Goal: Task Accomplishment & Management: Manage account settings

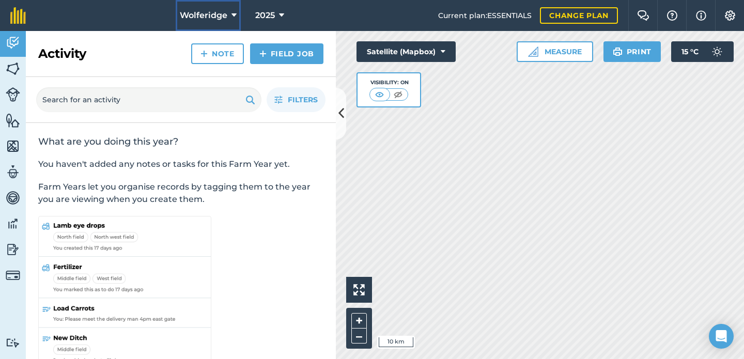
click at [202, 30] on button "Wolferidge" at bounding box center [208, 15] width 65 height 31
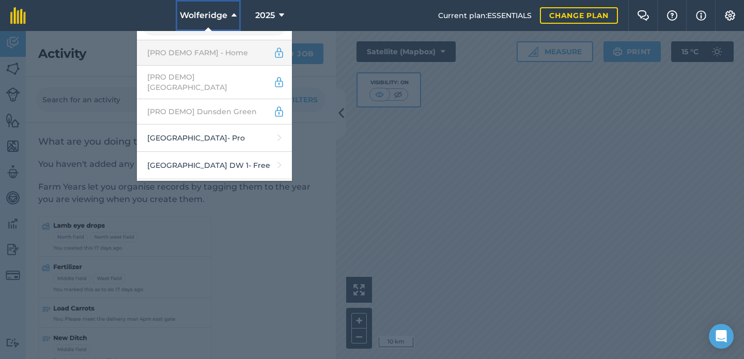
scroll to position [121, 0]
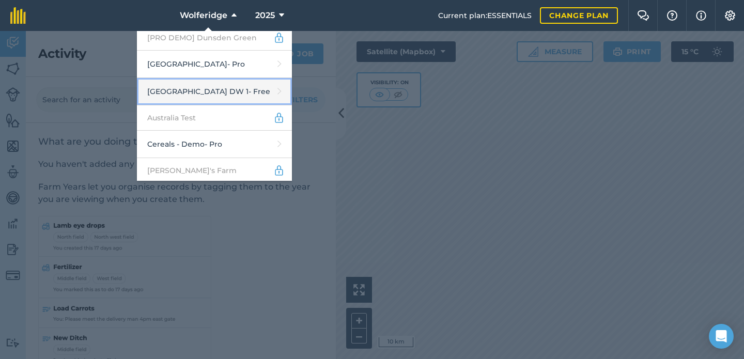
click at [213, 82] on link "Abbey Farm DW 1 - Free" at bounding box center [214, 91] width 155 height 27
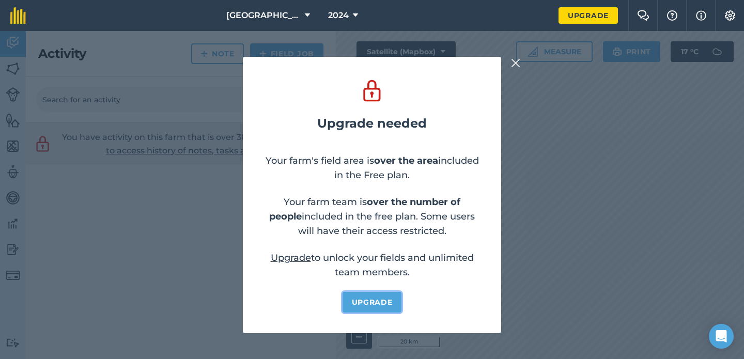
click at [378, 303] on link "Upgrade" at bounding box center [372, 302] width 59 height 21
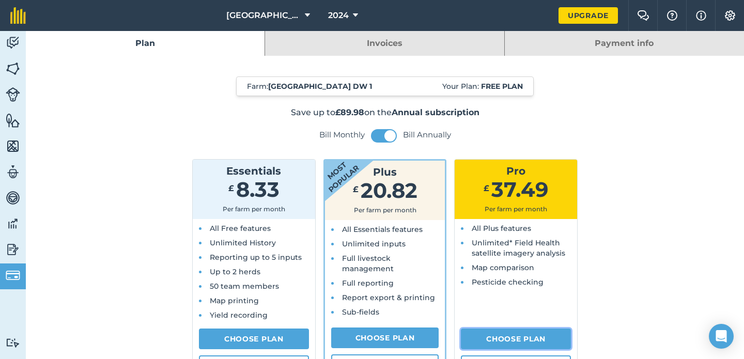
click at [493, 345] on link "Choose Plan" at bounding box center [516, 339] width 110 height 21
select select "c333f8ae-3c08-4337-b93a-84218057e287"
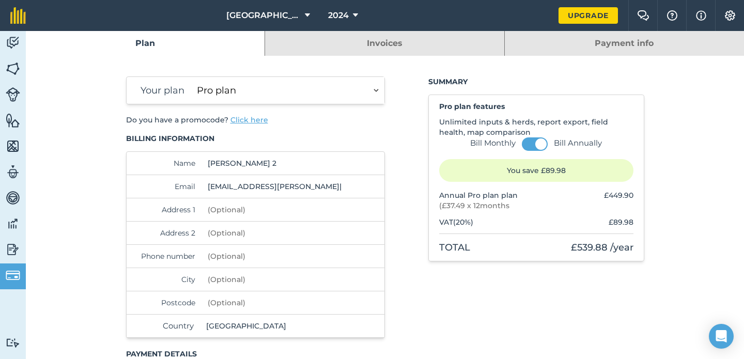
click at [240, 116] on button "Click here" at bounding box center [249, 120] width 38 height 10
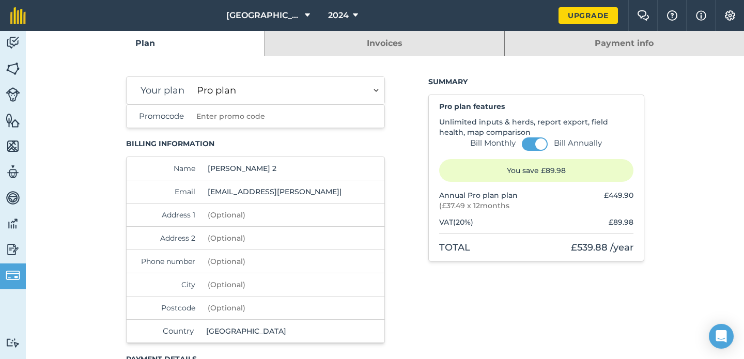
click at [240, 116] on input "Promocode" at bounding box center [267, 116] width 151 height 23
type input "REGEN24"
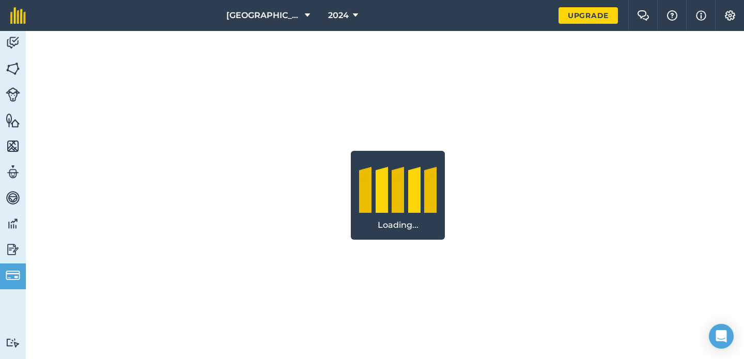
select select "c333f8ae-3c08-4337-b93a-84218057e287"
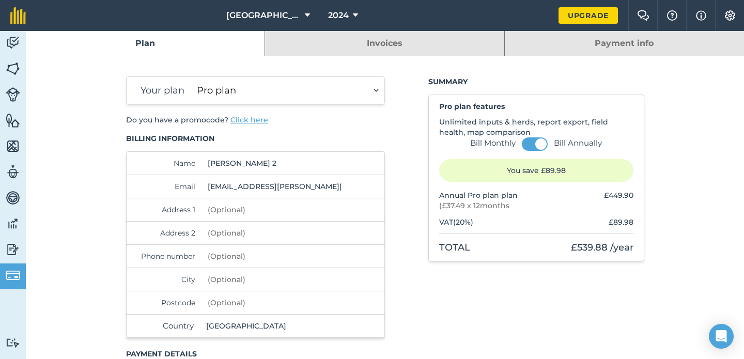
click at [256, 118] on button "Click here" at bounding box center [249, 120] width 38 height 10
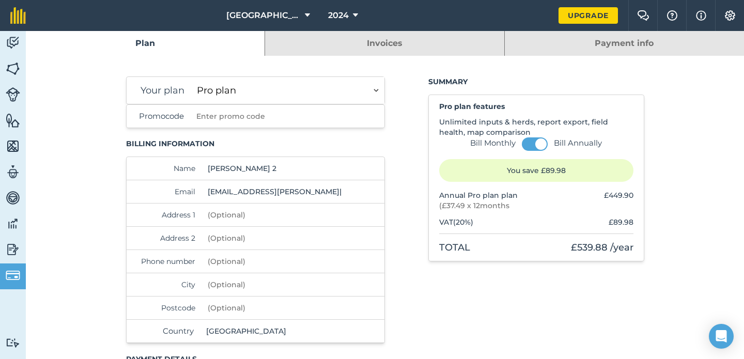
click at [247, 118] on input "Promocode" at bounding box center [267, 116] width 151 height 23
type input "REGEN24"
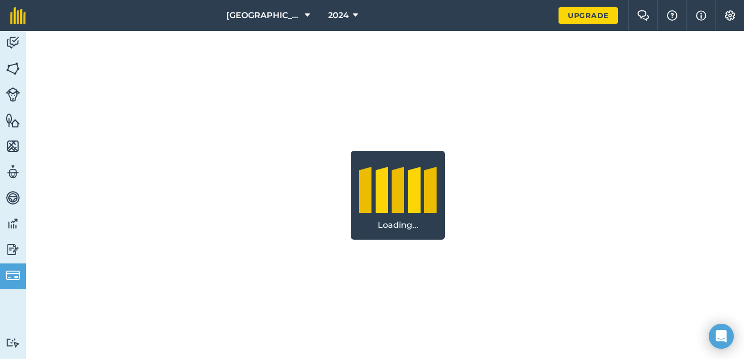
select select "c333f8ae-3c08-4337-b93a-84218057e287"
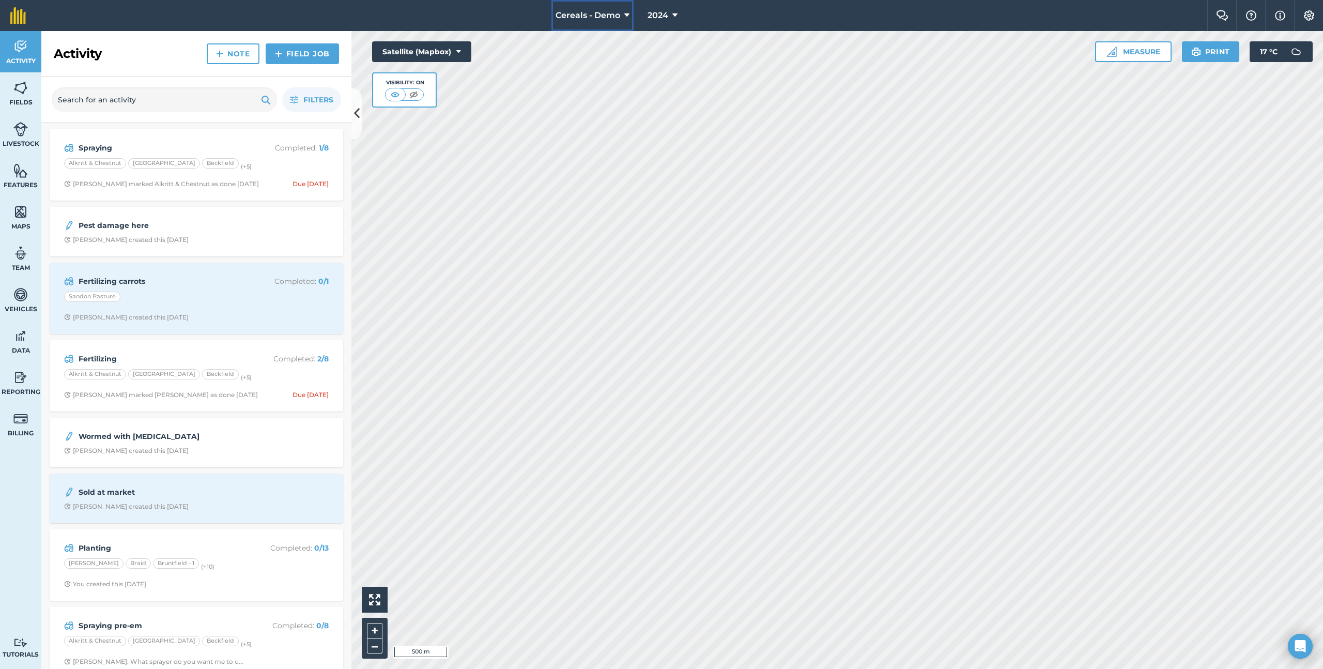
click at [579, 21] on span "Cereals - Demo" at bounding box center [587, 15] width 65 height 12
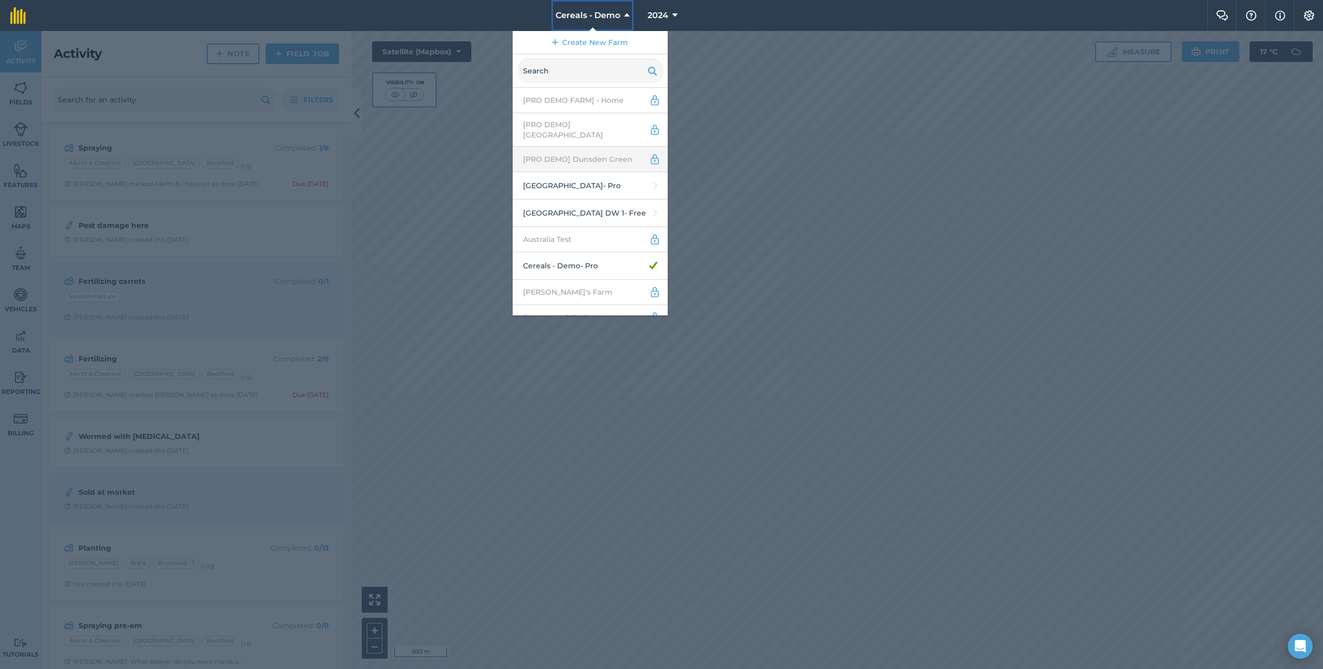
scroll to position [376, 0]
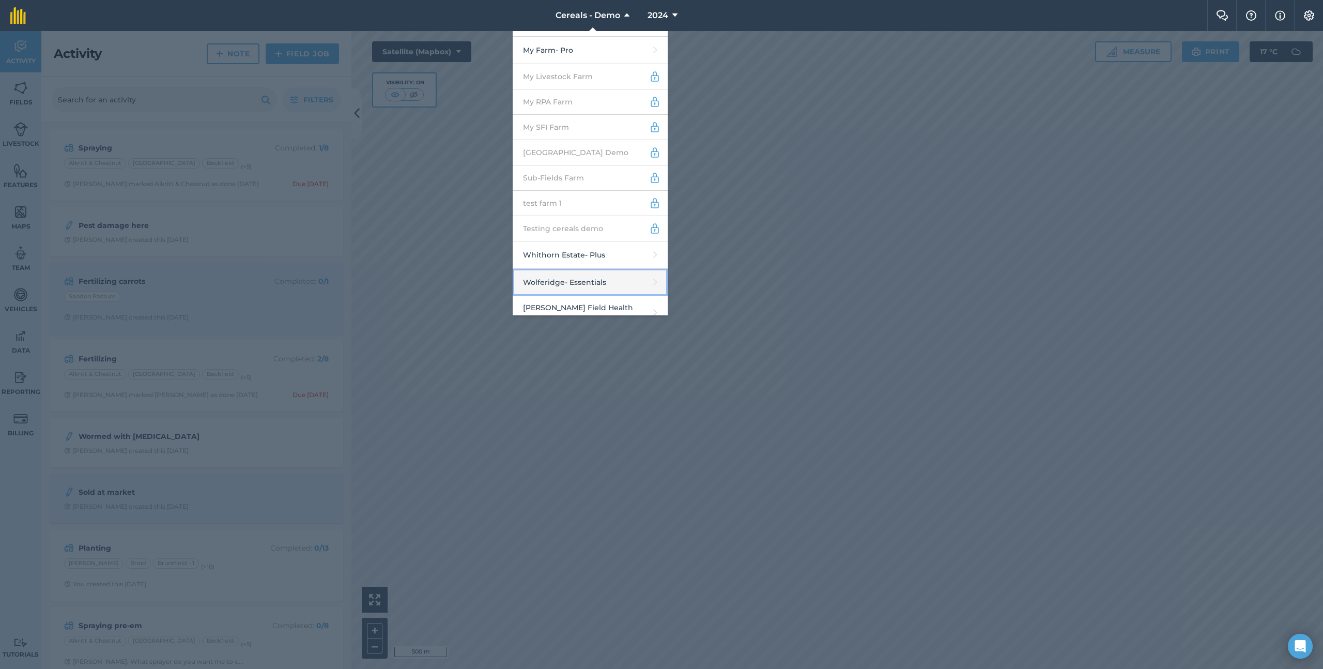
click at [582, 272] on link "Wolferidge - Essentials" at bounding box center [590, 282] width 155 height 27
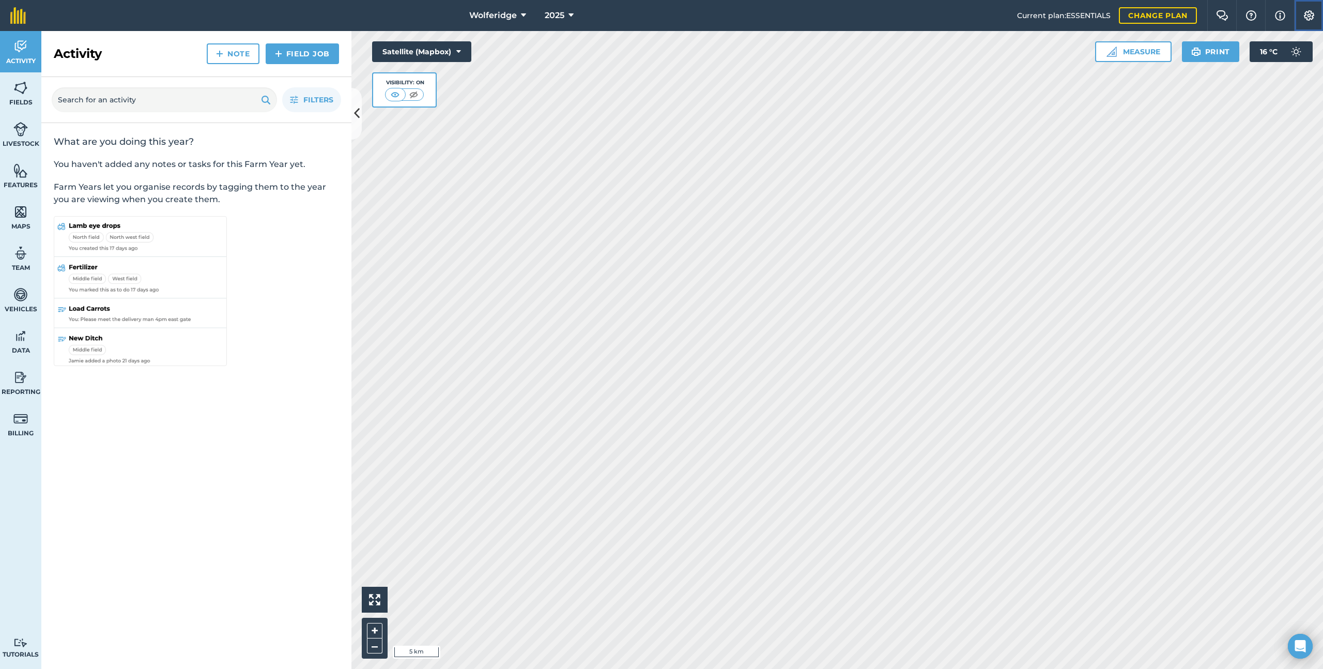
click at [1309, 18] on img at bounding box center [1308, 15] width 12 height 10
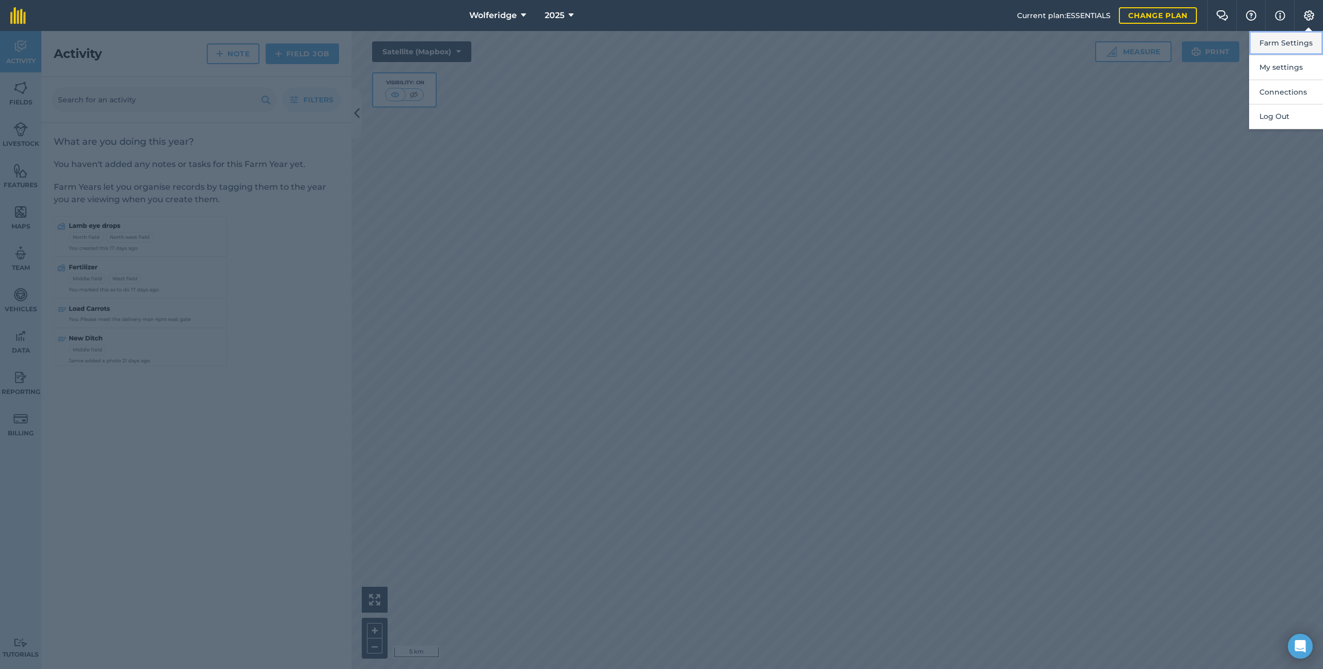
click at [1284, 43] on button "Farm Settings" at bounding box center [1286, 43] width 74 height 24
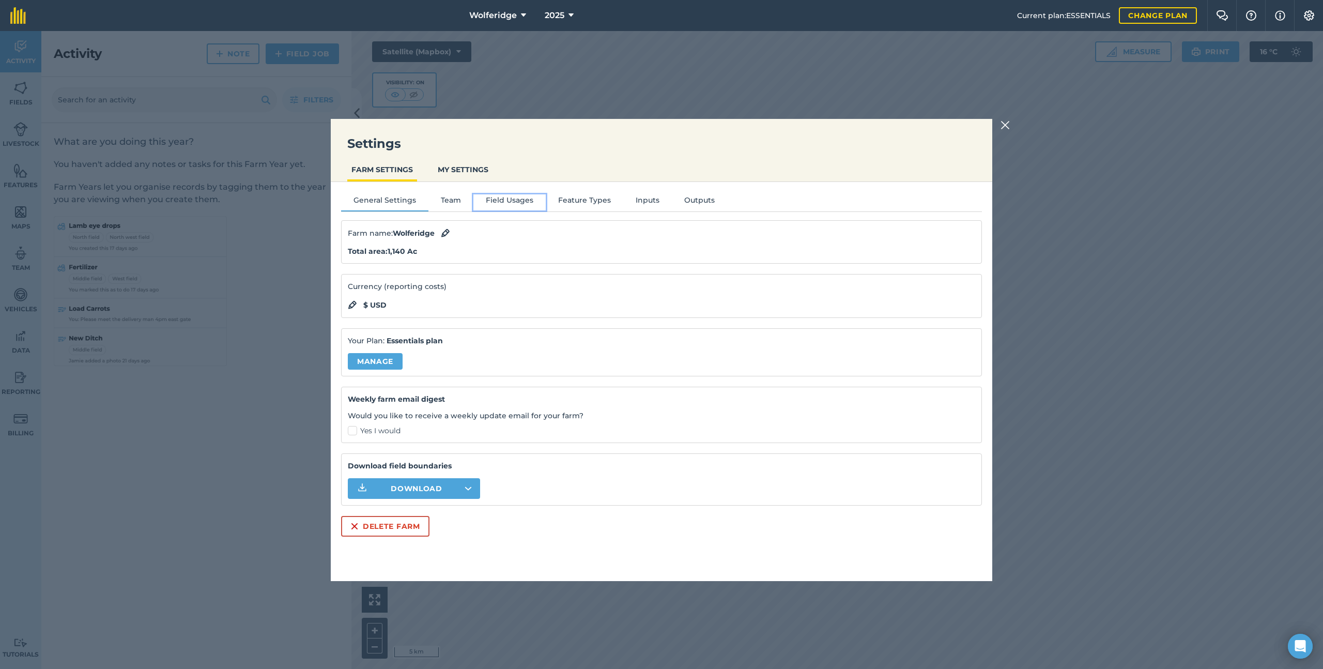
click at [510, 197] on button "Field Usages" at bounding box center [509, 201] width 72 height 15
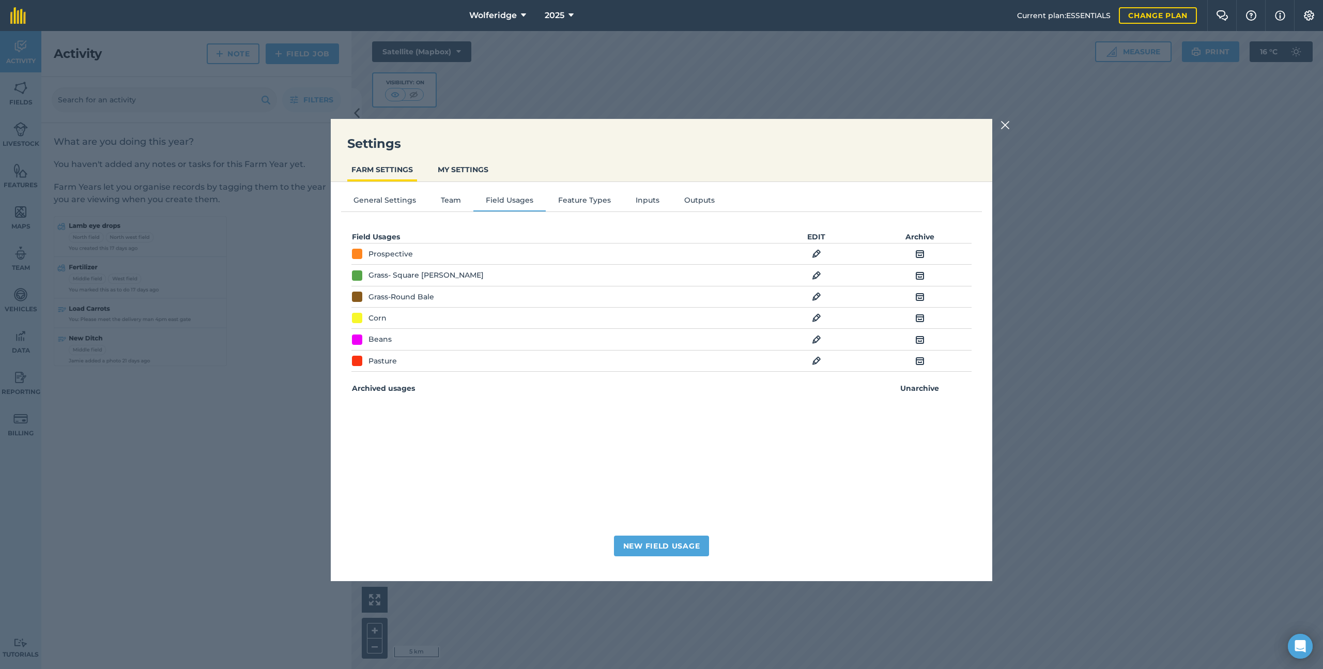
click at [1004, 130] on img at bounding box center [1004, 125] width 9 height 12
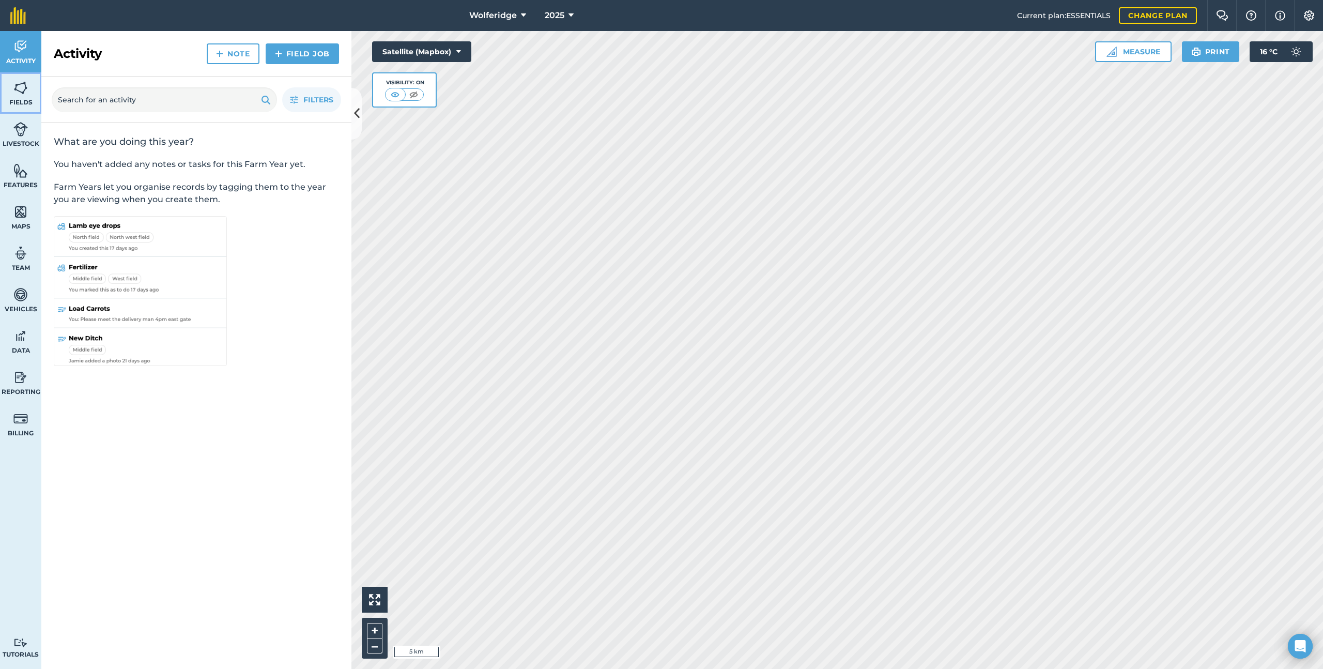
click at [25, 88] on img at bounding box center [20, 87] width 14 height 15
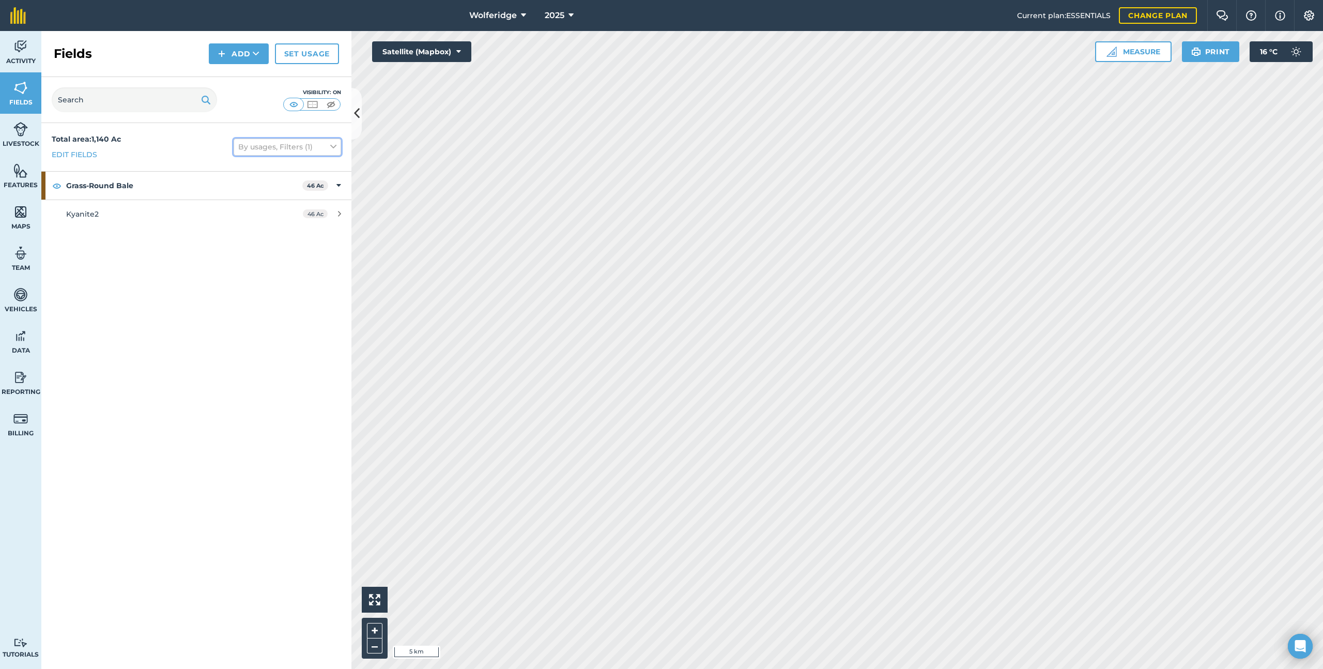
click at [261, 151] on button "By usages, Filters (1)" at bounding box center [287, 146] width 107 height 17
click at [249, 182] on label "A-Z" at bounding box center [287, 183] width 98 height 7
radio input "true"
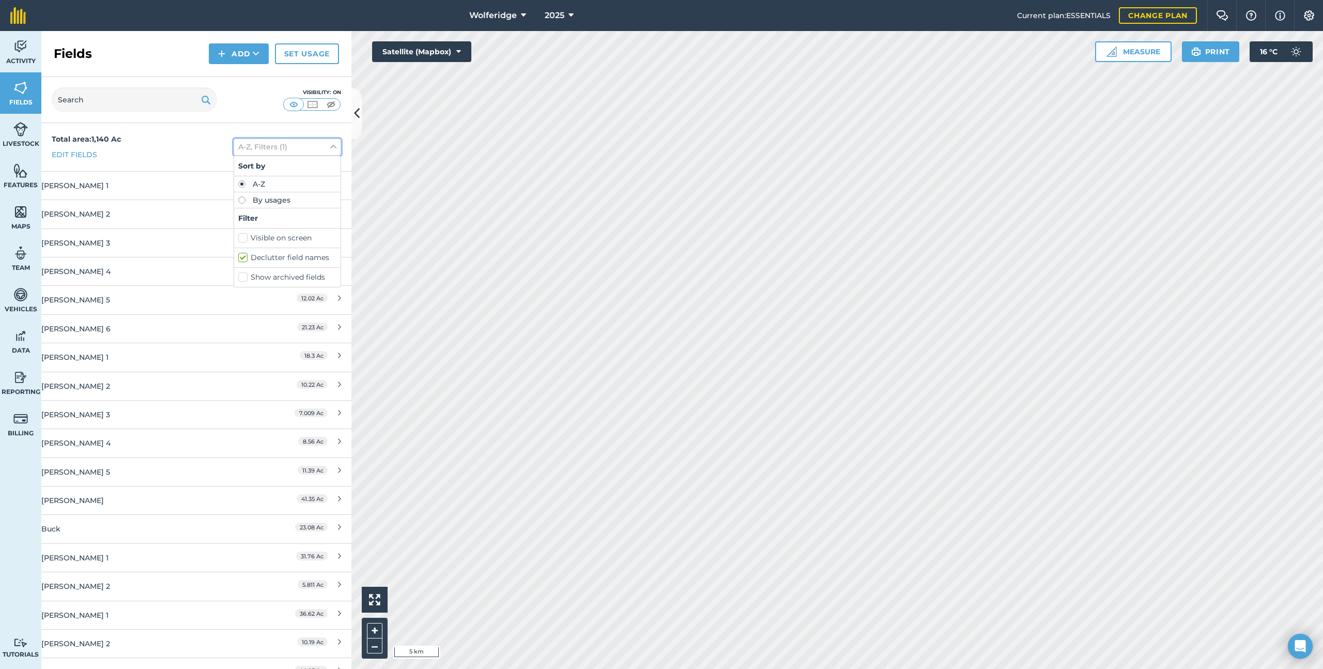
click at [287, 148] on button "A-Z, Filters (1)" at bounding box center [287, 146] width 107 height 17
click at [566, 8] on button "2025" at bounding box center [558, 15] width 37 height 31
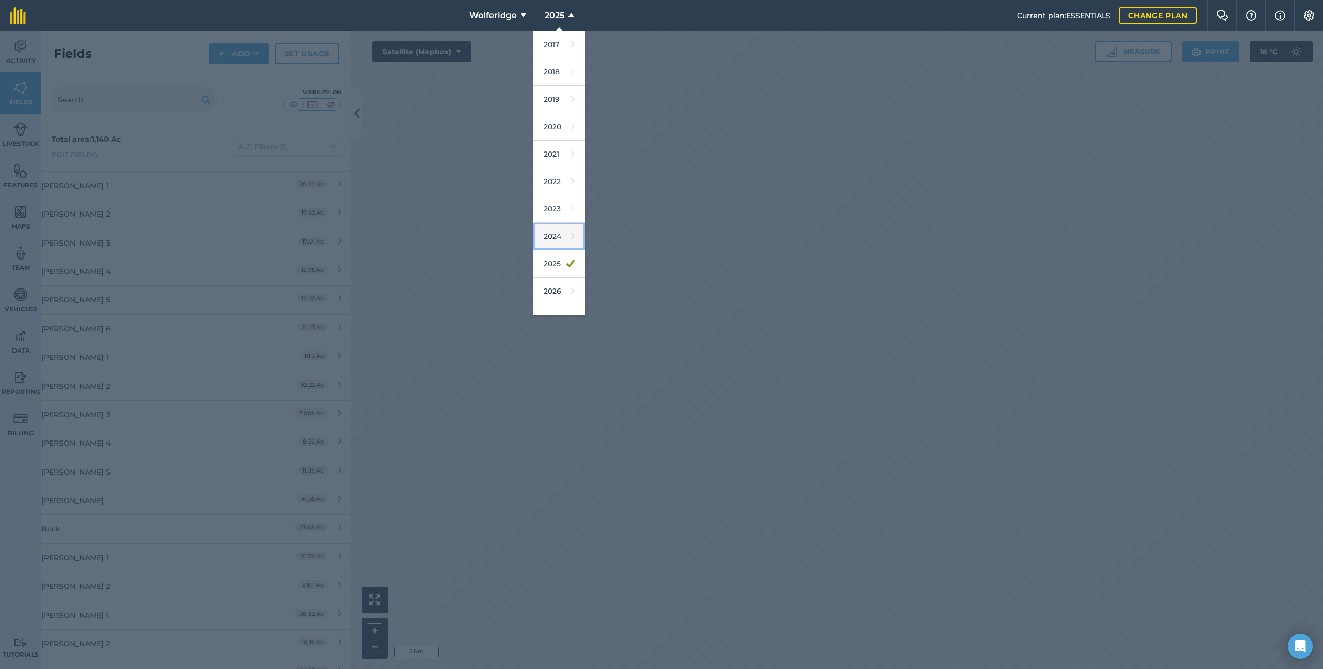
click at [559, 236] on link "2024" at bounding box center [559, 236] width 52 height 27
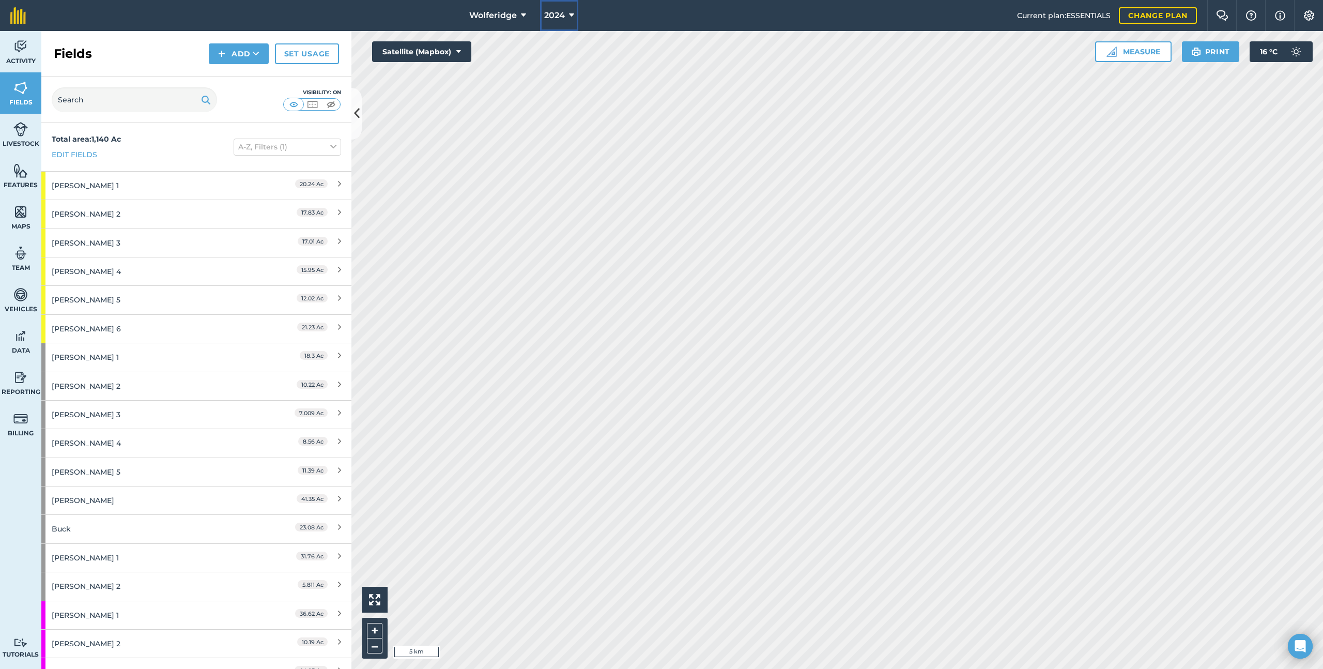
click at [556, 22] on button "2024" at bounding box center [559, 15] width 38 height 31
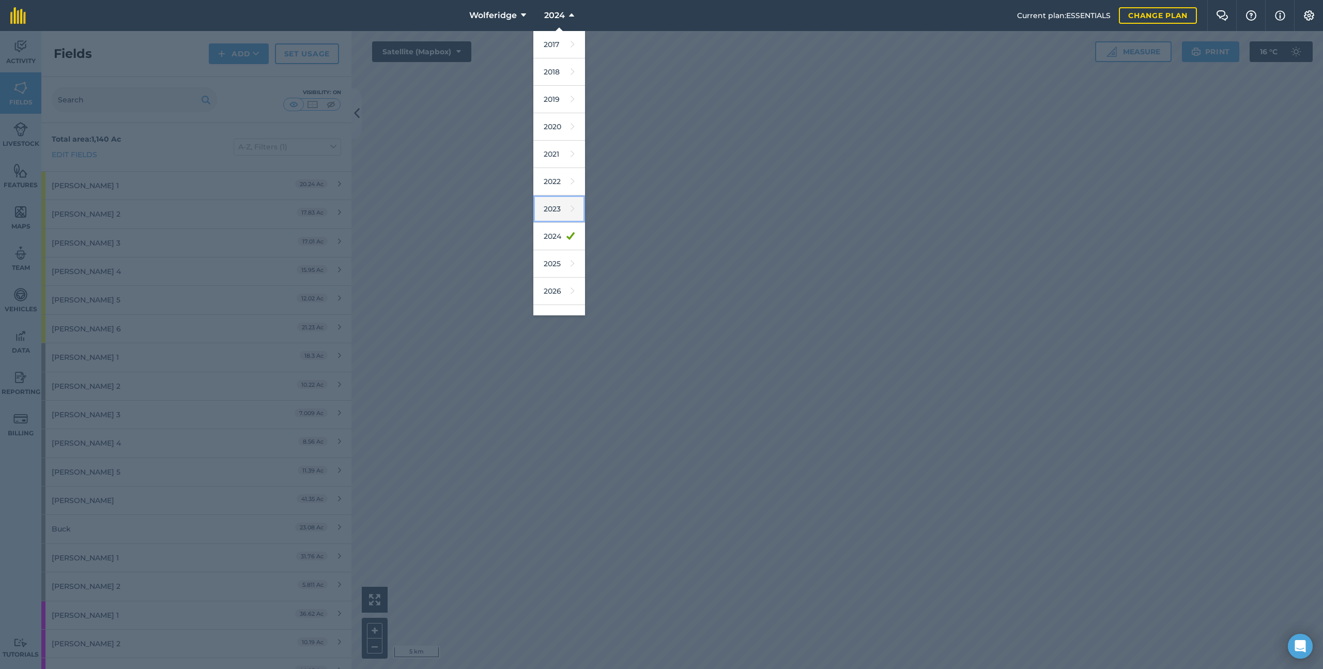
click at [552, 211] on link "2023" at bounding box center [559, 208] width 52 height 27
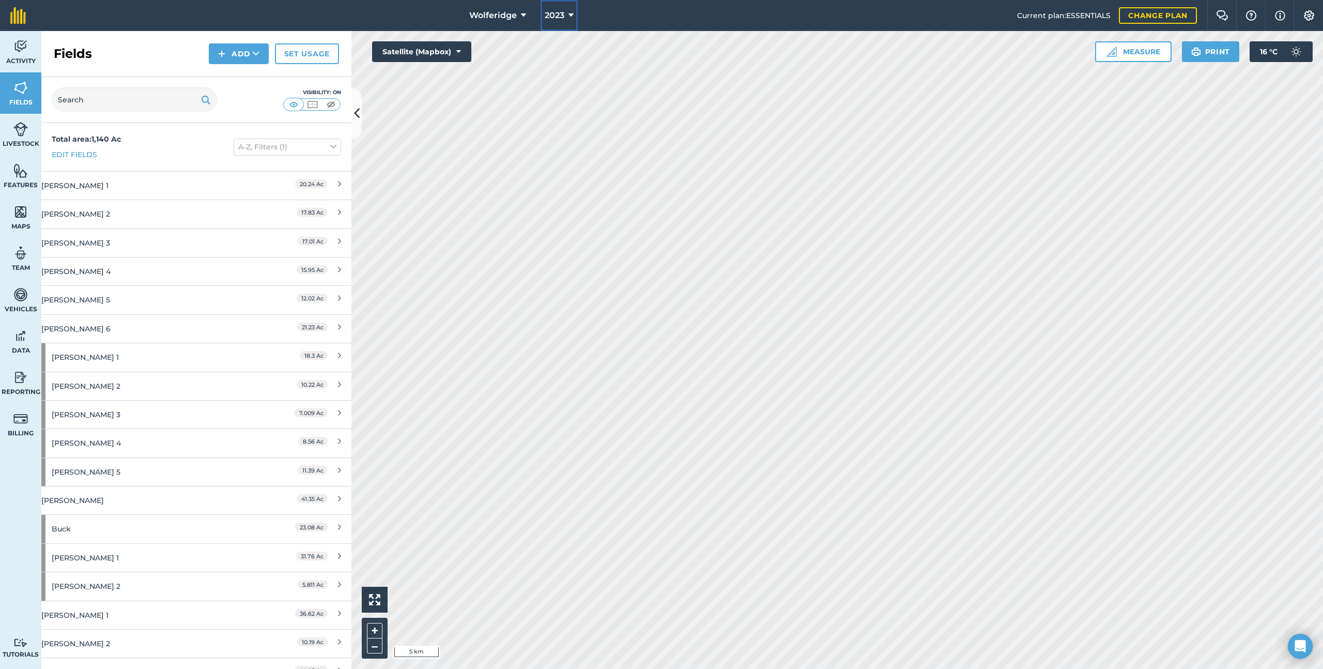
click at [572, 20] on icon at bounding box center [570, 15] width 5 height 12
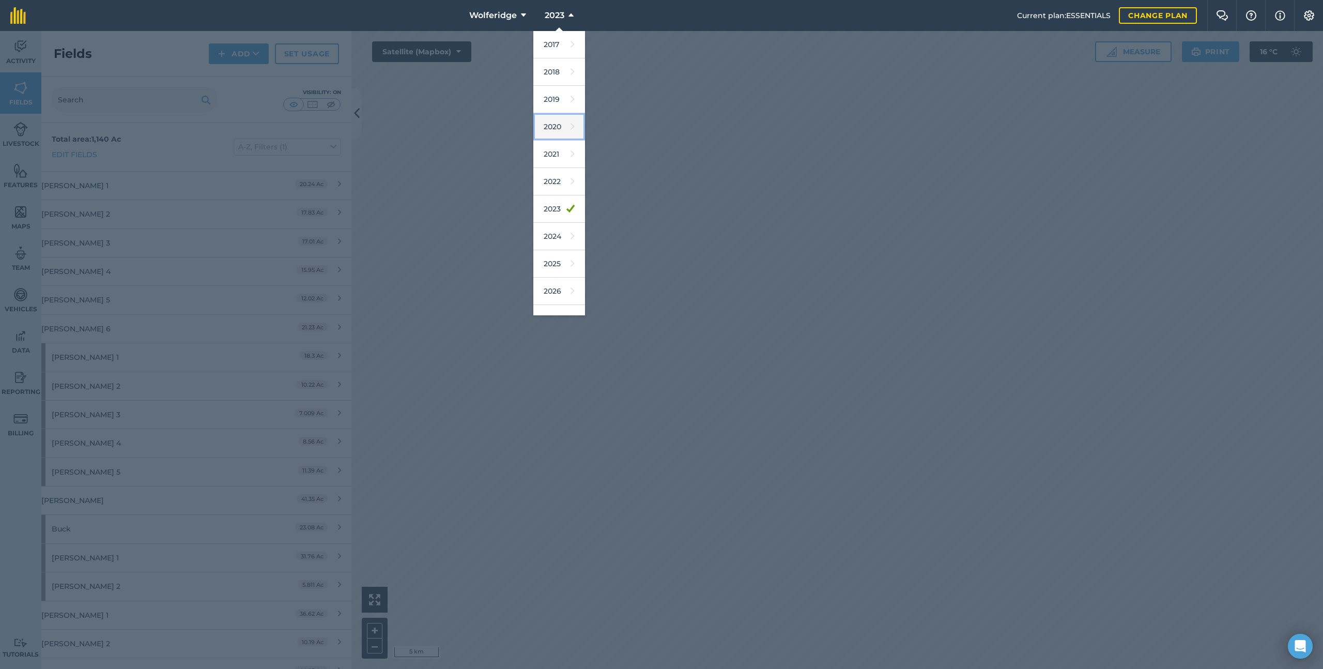
click at [566, 126] on link "2020" at bounding box center [559, 126] width 52 height 27
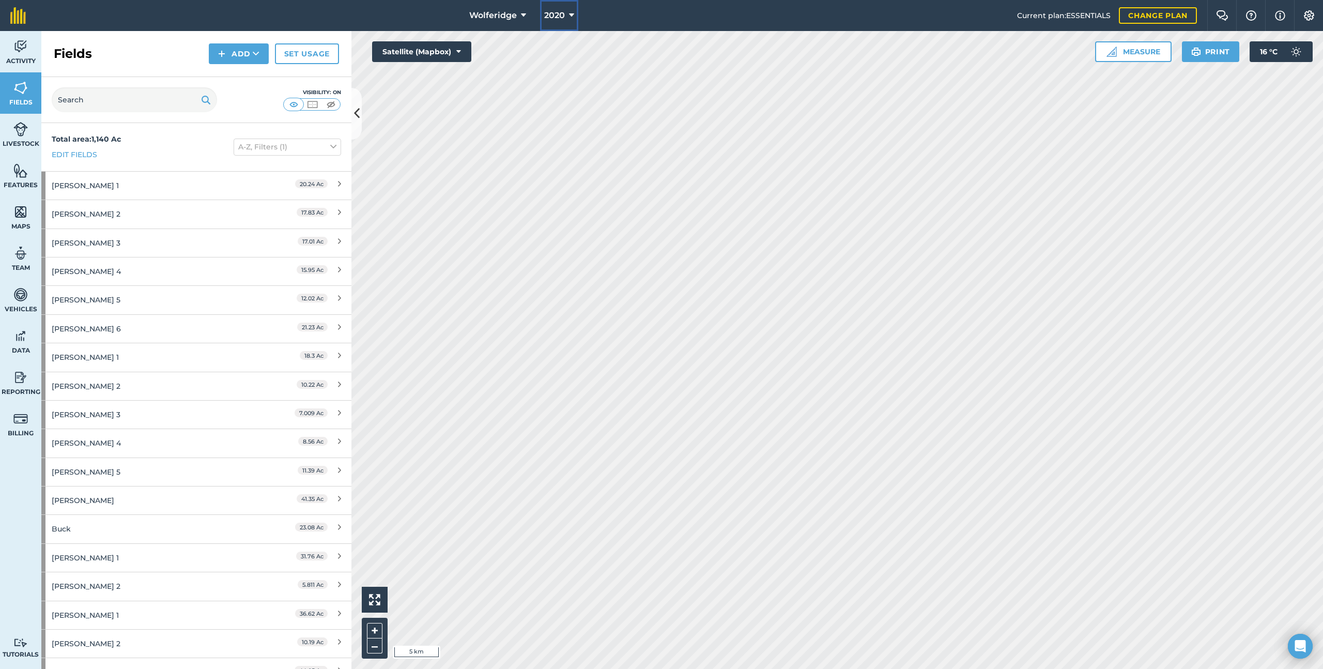
click at [565, 26] on button "2020" at bounding box center [559, 15] width 38 height 31
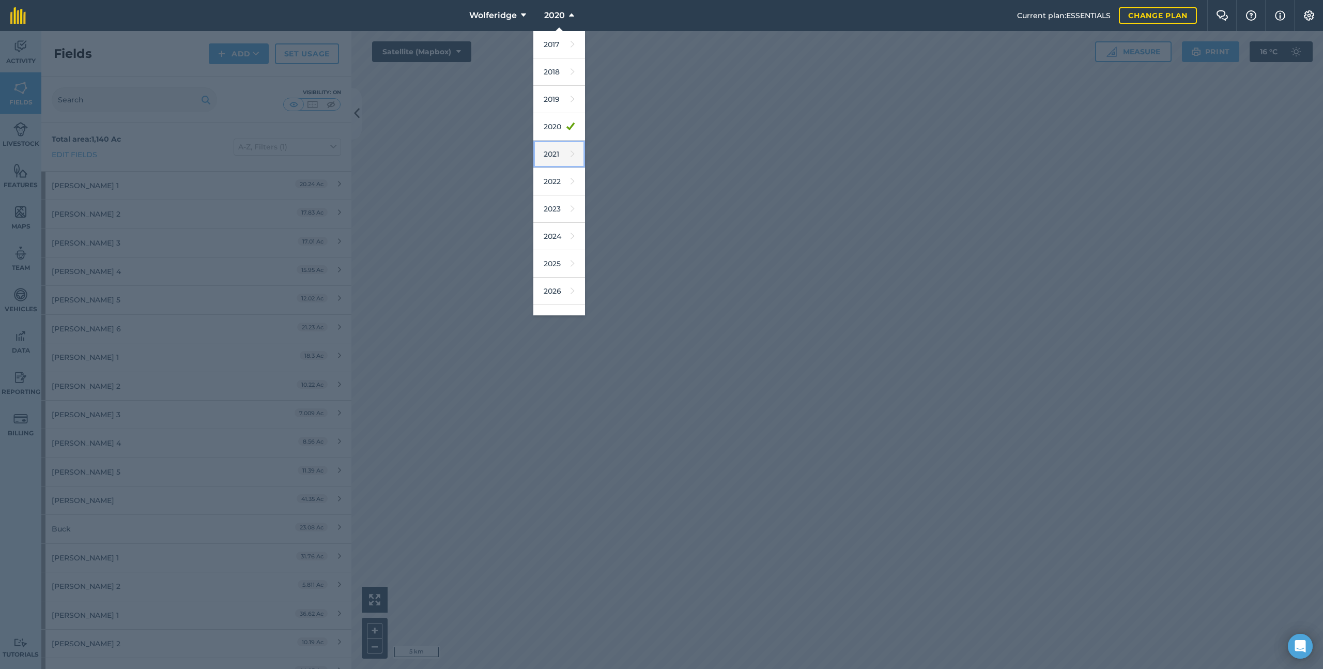
click at [568, 144] on link "2021" at bounding box center [559, 154] width 52 height 27
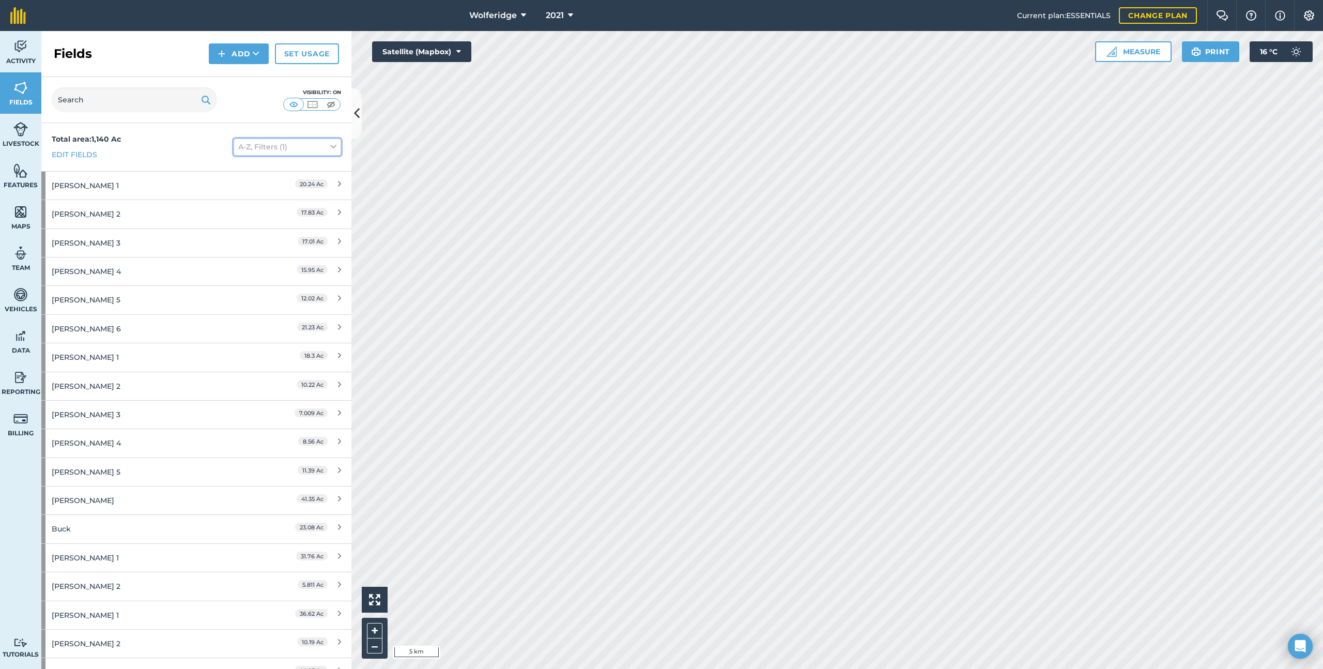
click at [288, 142] on button "A-Z, Filters (1)" at bounding box center [287, 146] width 107 height 17
click at [253, 277] on label "Show archived fields" at bounding box center [287, 277] width 98 height 11
click at [245, 277] on input "Show archived fields" at bounding box center [241, 275] width 7 height 7
checkbox input "true"
click at [272, 144] on button "A-Z, Filters (2)" at bounding box center [287, 146] width 107 height 17
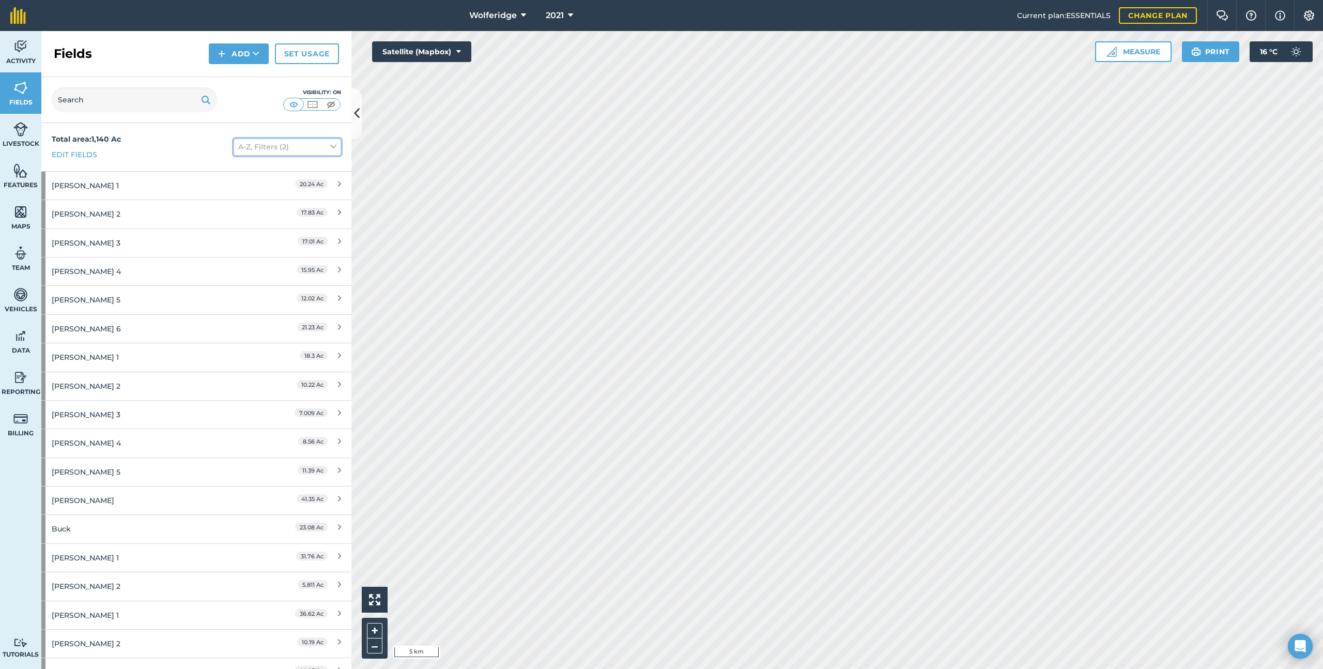
click at [285, 150] on button "A-Z, Filters (2)" at bounding box center [287, 146] width 107 height 17
click at [295, 144] on button "A-Z, Filters (2)" at bounding box center [287, 146] width 107 height 17
click at [557, 11] on span "2021" at bounding box center [555, 15] width 18 height 12
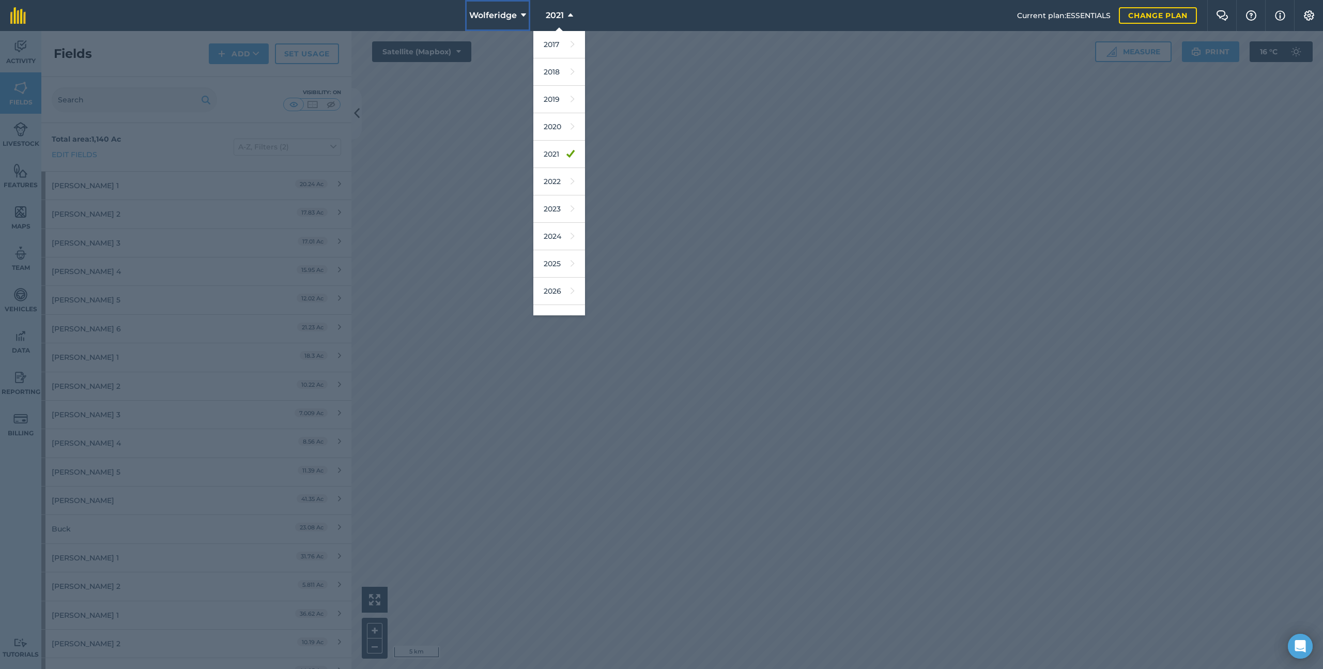
click at [506, 9] on button "Wolferidge" at bounding box center [497, 15] width 65 height 31
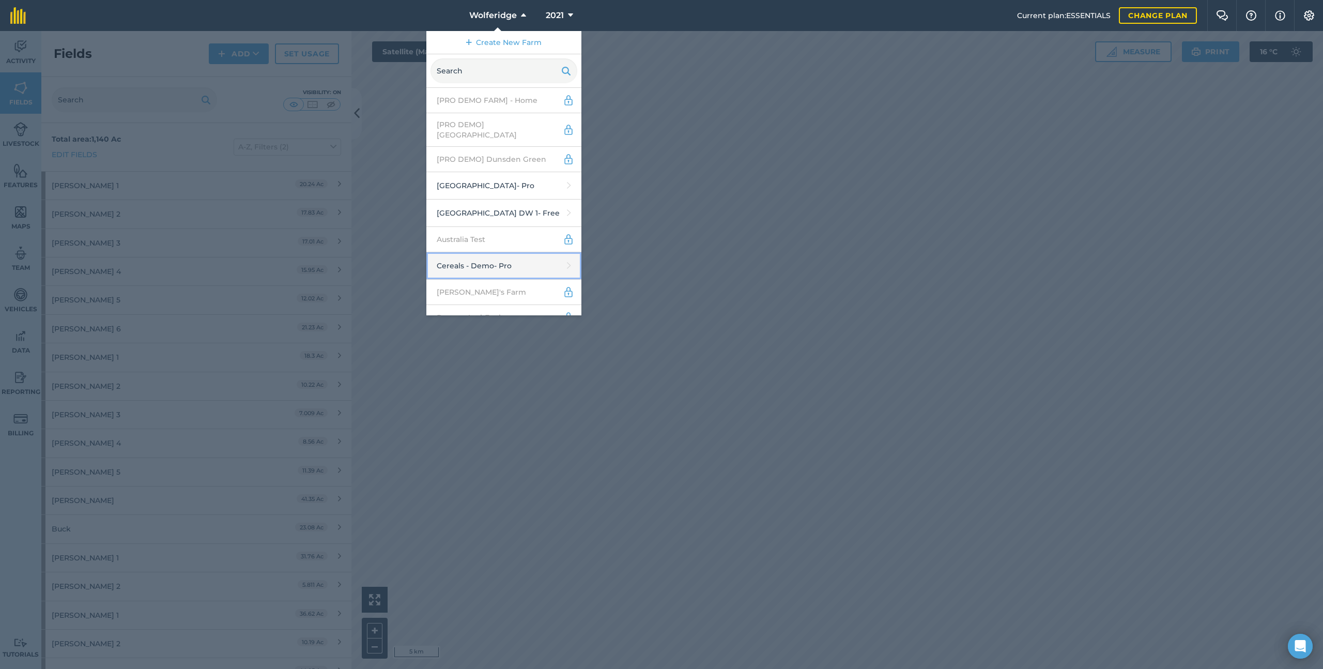
click at [479, 257] on link "Cereals - Demo - Pro" at bounding box center [503, 265] width 155 height 27
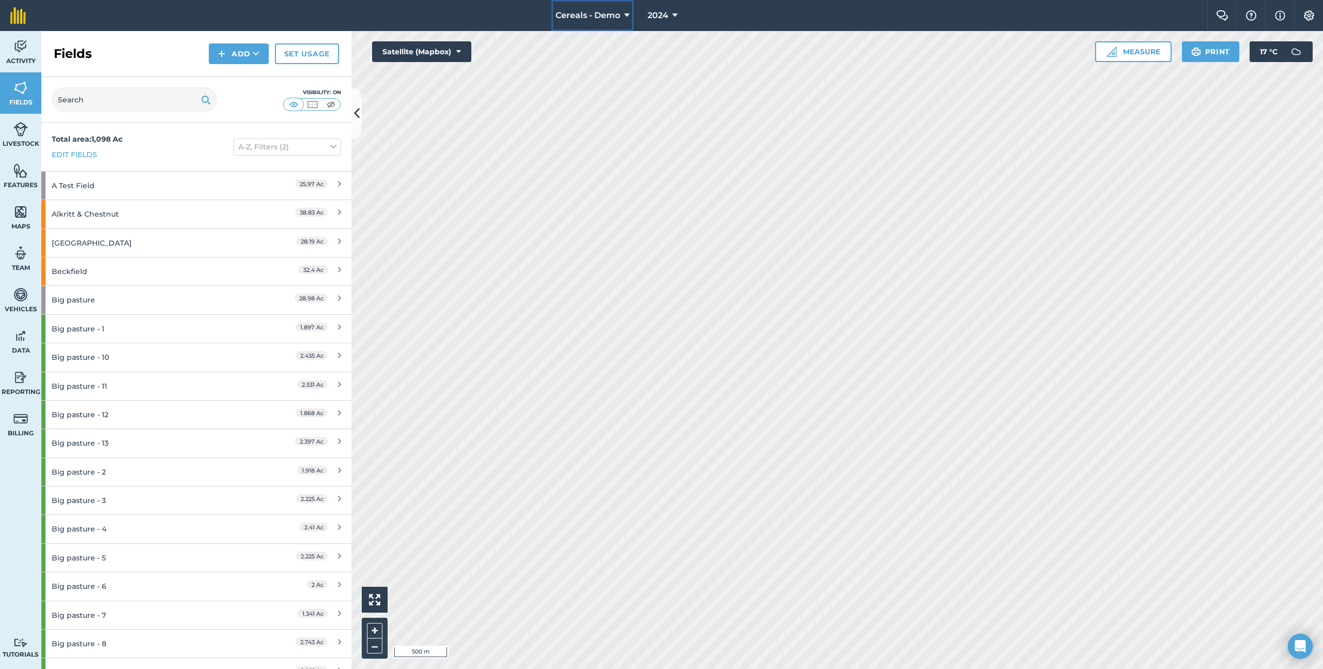
click at [618, 17] on span "Cereals - Demo" at bounding box center [587, 15] width 65 height 12
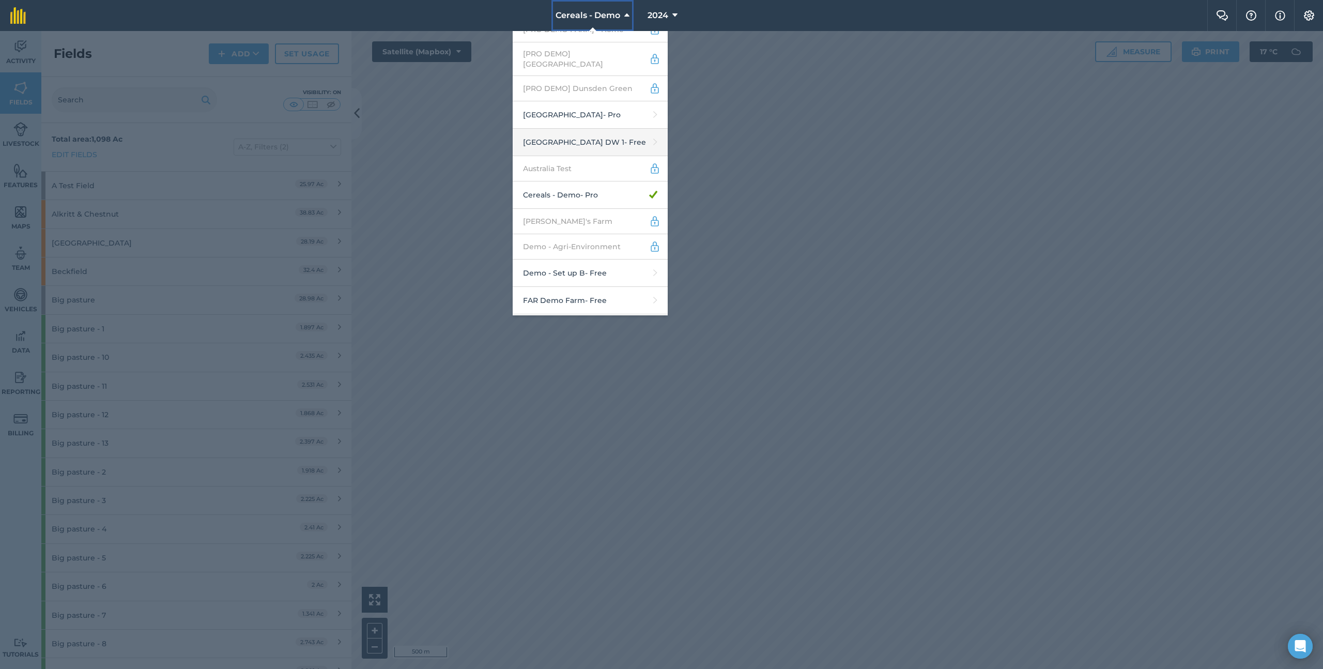
scroll to position [72, 0]
click at [603, 17] on span "Cereals - Demo" at bounding box center [587, 15] width 65 height 12
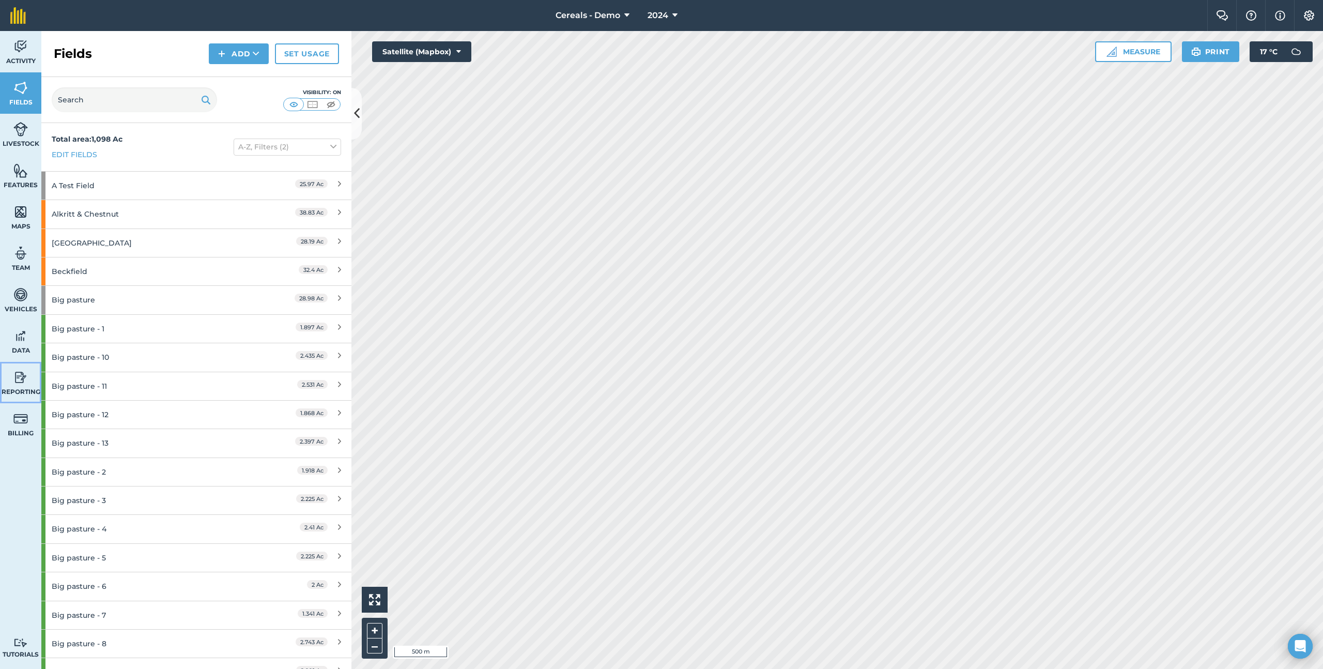
click at [18, 385] on link "Reporting" at bounding box center [20, 382] width 41 height 41
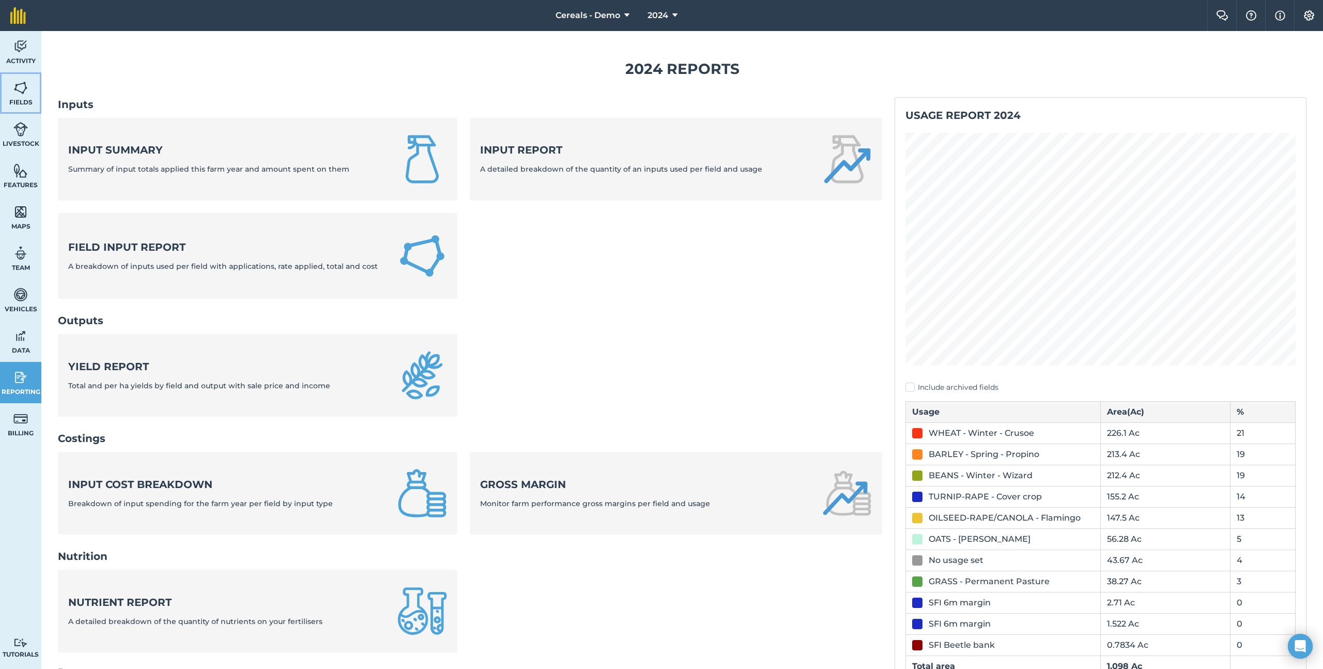
click at [23, 84] on img at bounding box center [20, 87] width 14 height 15
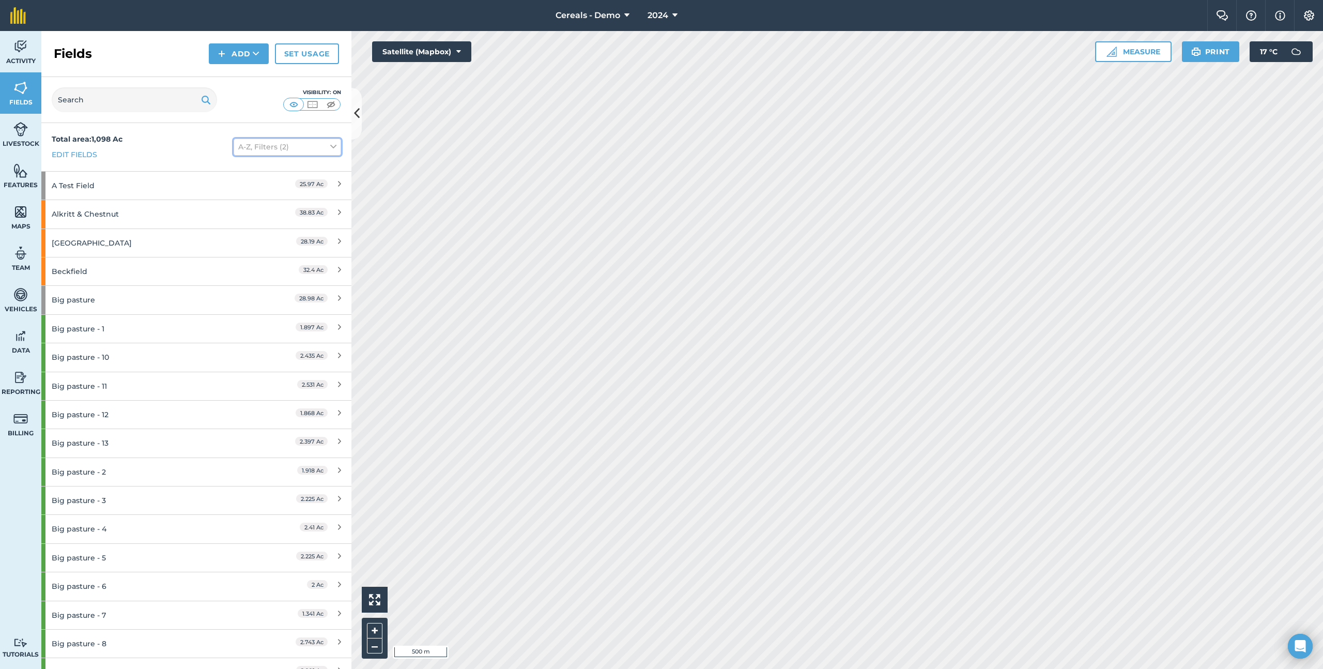
click at [258, 146] on button "A-Z, Filters (2)" at bounding box center [287, 146] width 107 height 17
click at [254, 198] on label "By usages" at bounding box center [287, 199] width 98 height 7
radio input "true"
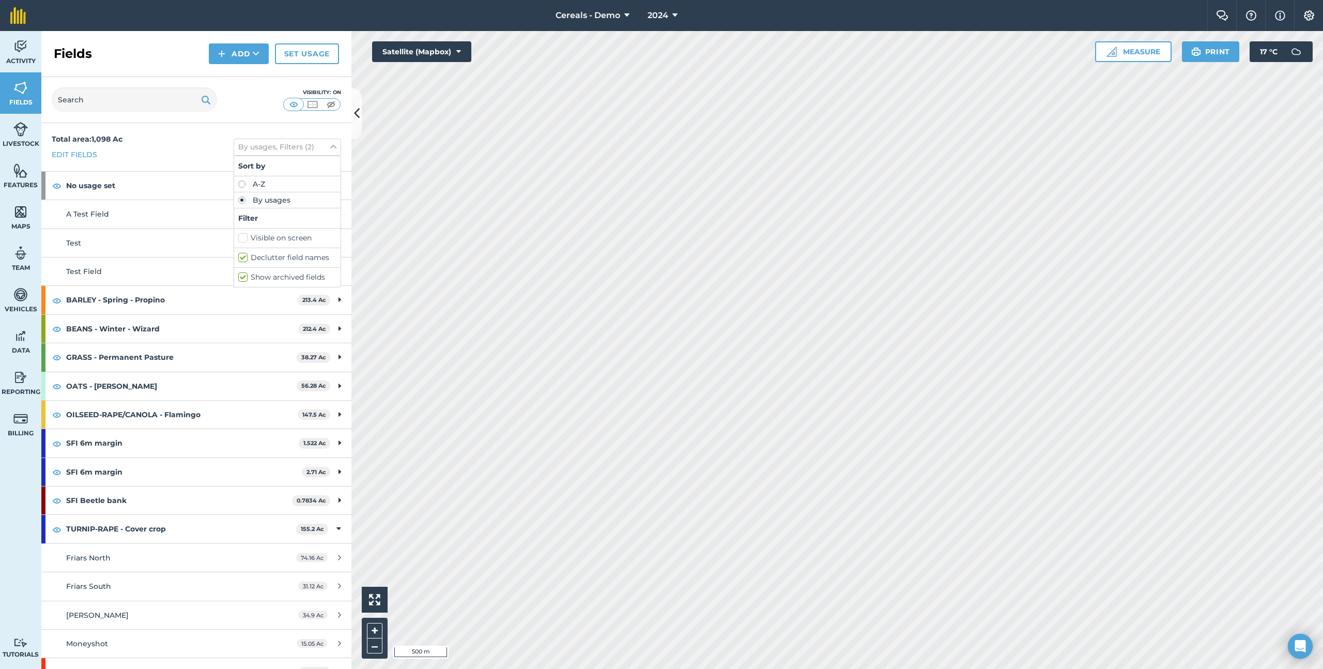
click at [199, 163] on div "Total area : 1,098 Ac Edit fields By usages, Filters (2) Sort by A-Z By usages …" at bounding box center [196, 147] width 310 height 48
click at [585, 27] on button "Cereals - Demo" at bounding box center [592, 15] width 82 height 31
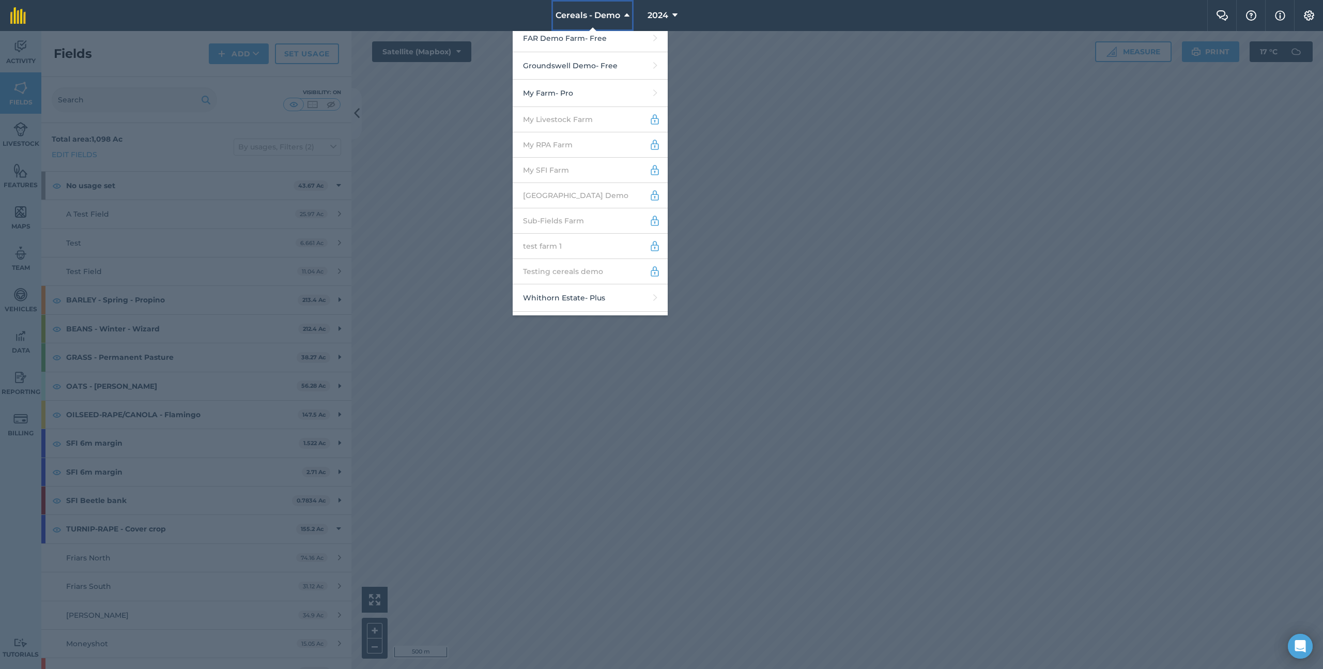
scroll to position [376, 0]
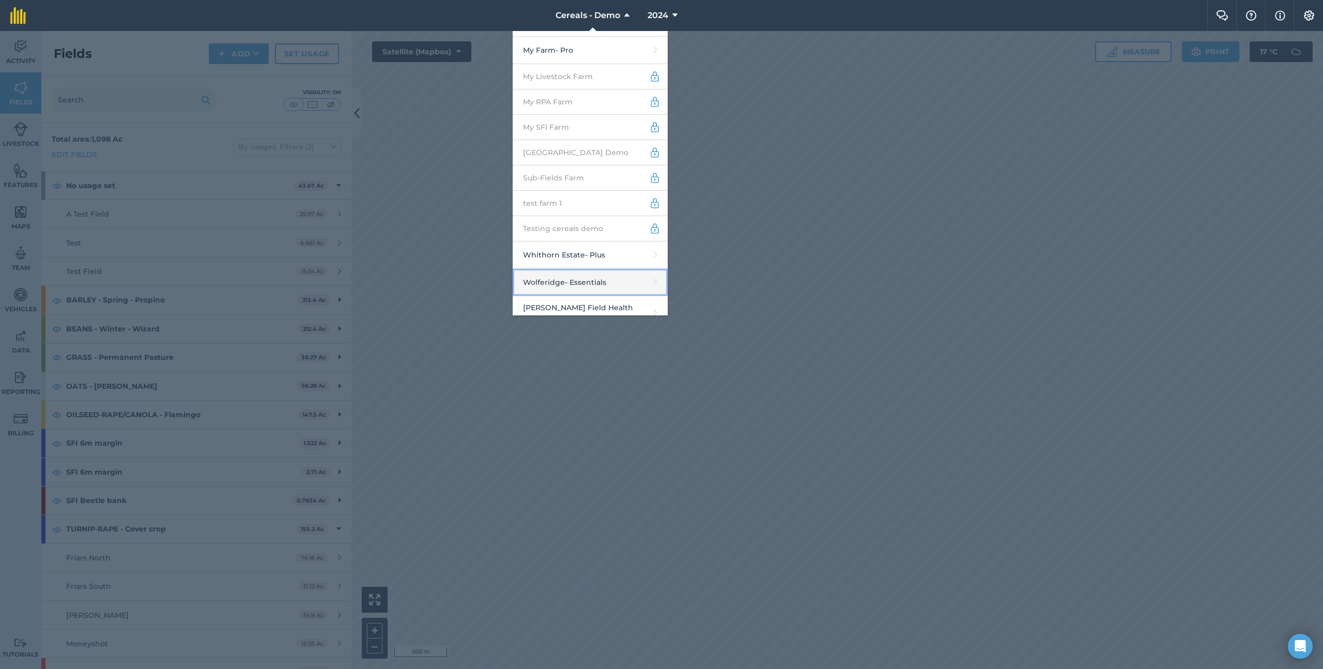
click at [572, 276] on link "Wolferidge - Essentials" at bounding box center [590, 282] width 155 height 27
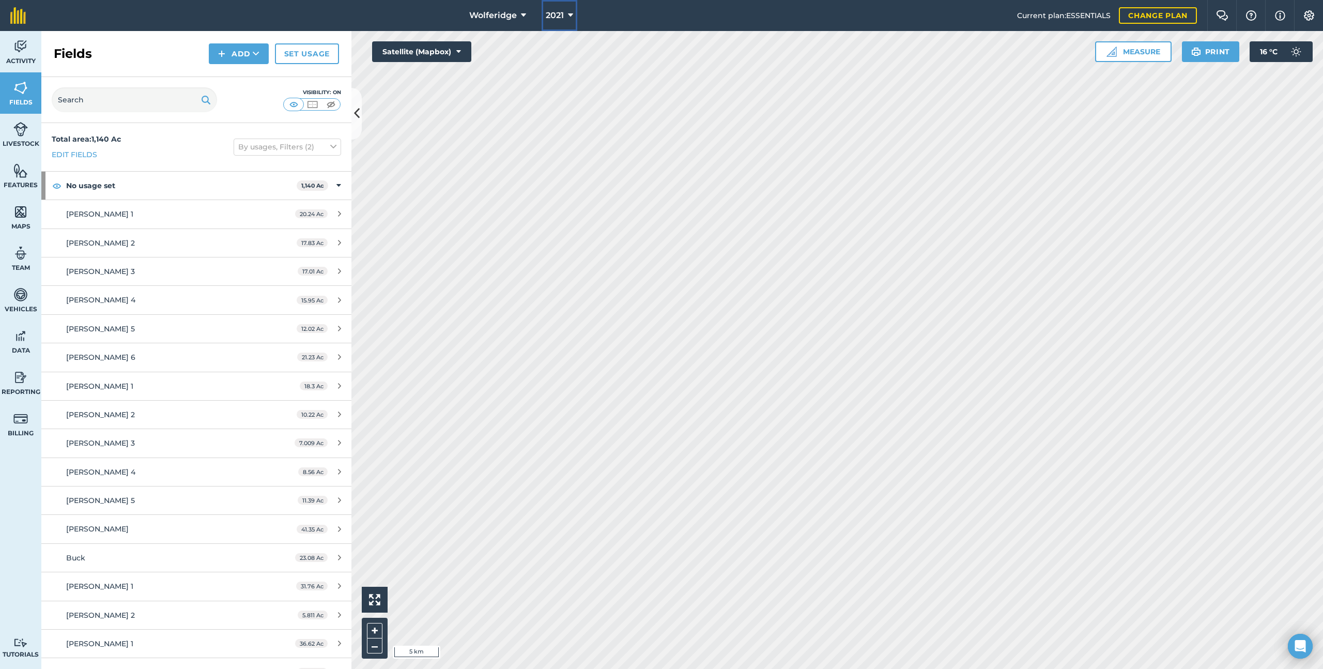
click at [546, 12] on span "2021" at bounding box center [555, 15] width 18 height 12
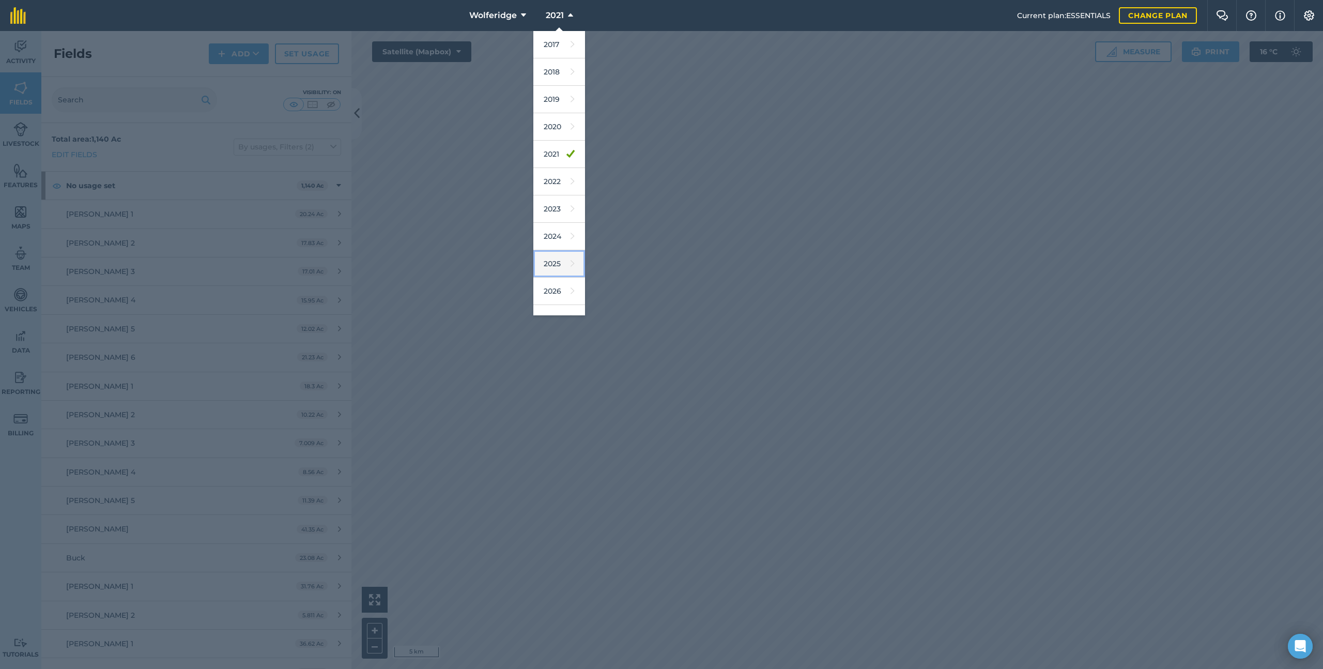
click at [551, 268] on link "2025" at bounding box center [559, 263] width 52 height 27
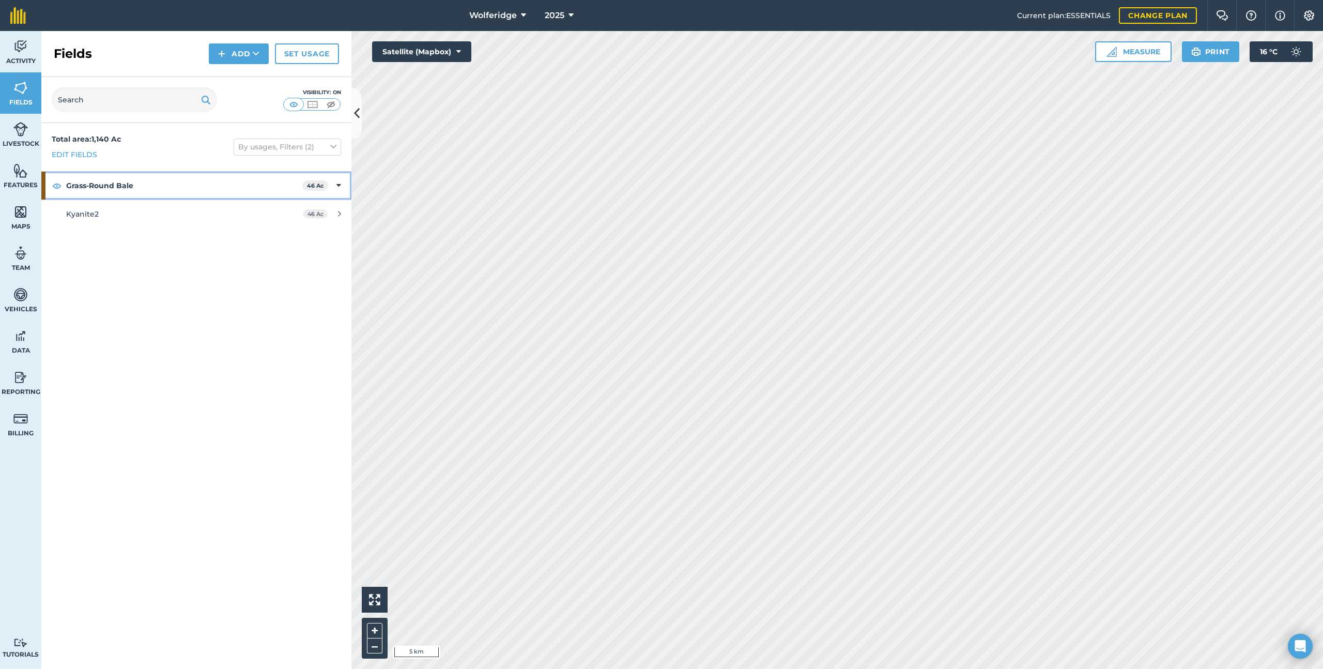
click at [253, 180] on strong "Grass-Round Bale" at bounding box center [184, 186] width 236 height 28
click at [253, 180] on strong "Grass-Round Bale" at bounding box center [185, 186] width 238 height 28
click at [285, 148] on button "By usages, Filters (2)" at bounding box center [287, 146] width 107 height 17
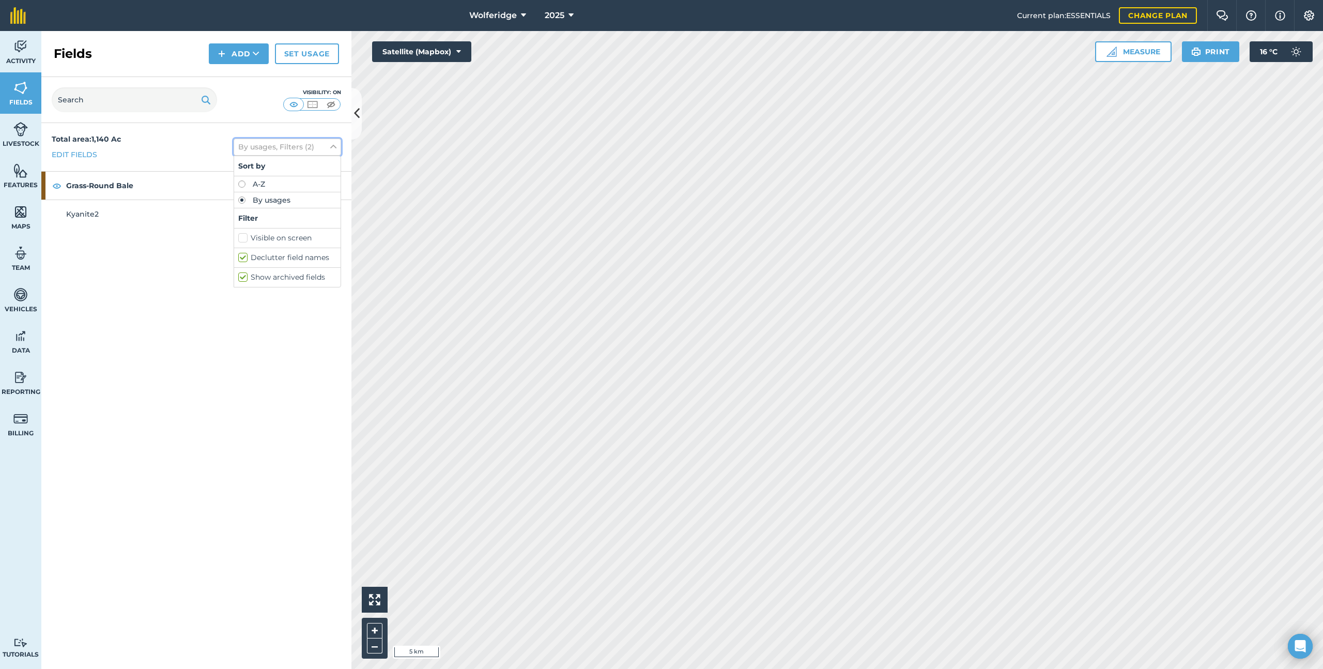
click at [285, 148] on button "By usages, Filters (2)" at bounding box center [287, 146] width 107 height 17
click at [28, 60] on span "Activity" at bounding box center [20, 61] width 41 height 8
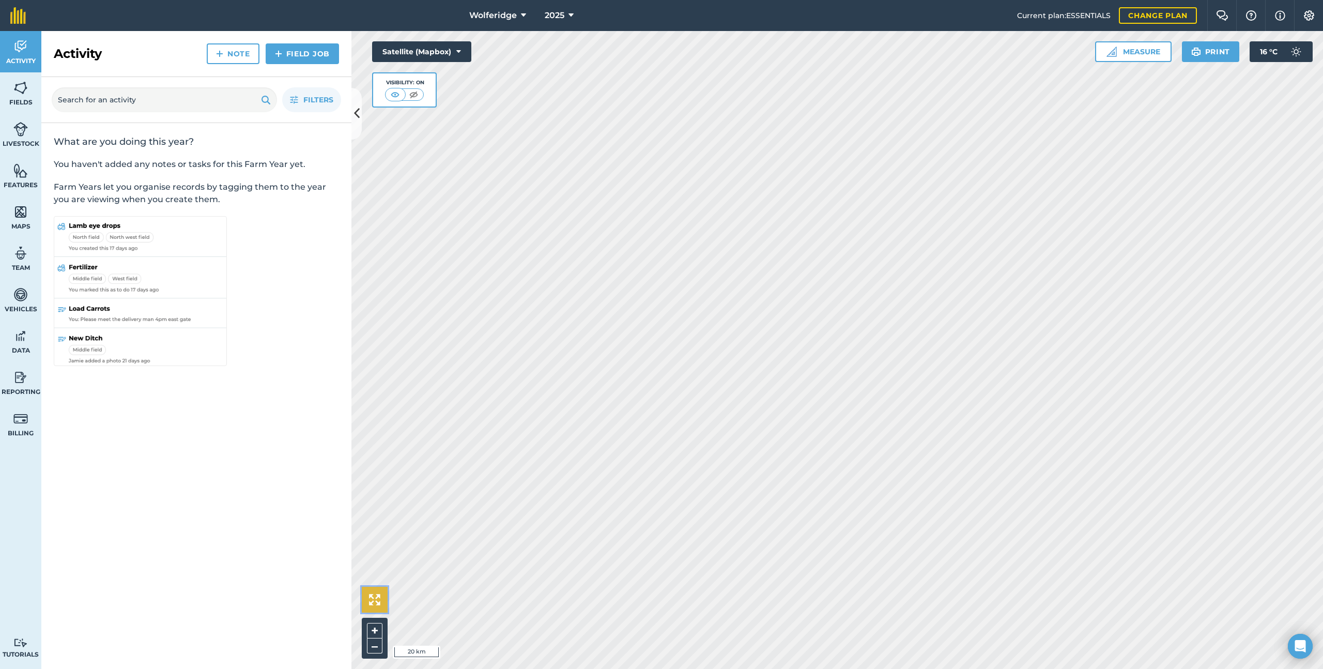
click at [371, 607] on button at bounding box center [375, 599] width 26 height 26
click at [405, 46] on button "Satellite (Mapbox)" at bounding box center [421, 51] width 99 height 21
click at [568, 9] on icon at bounding box center [570, 15] width 5 height 12
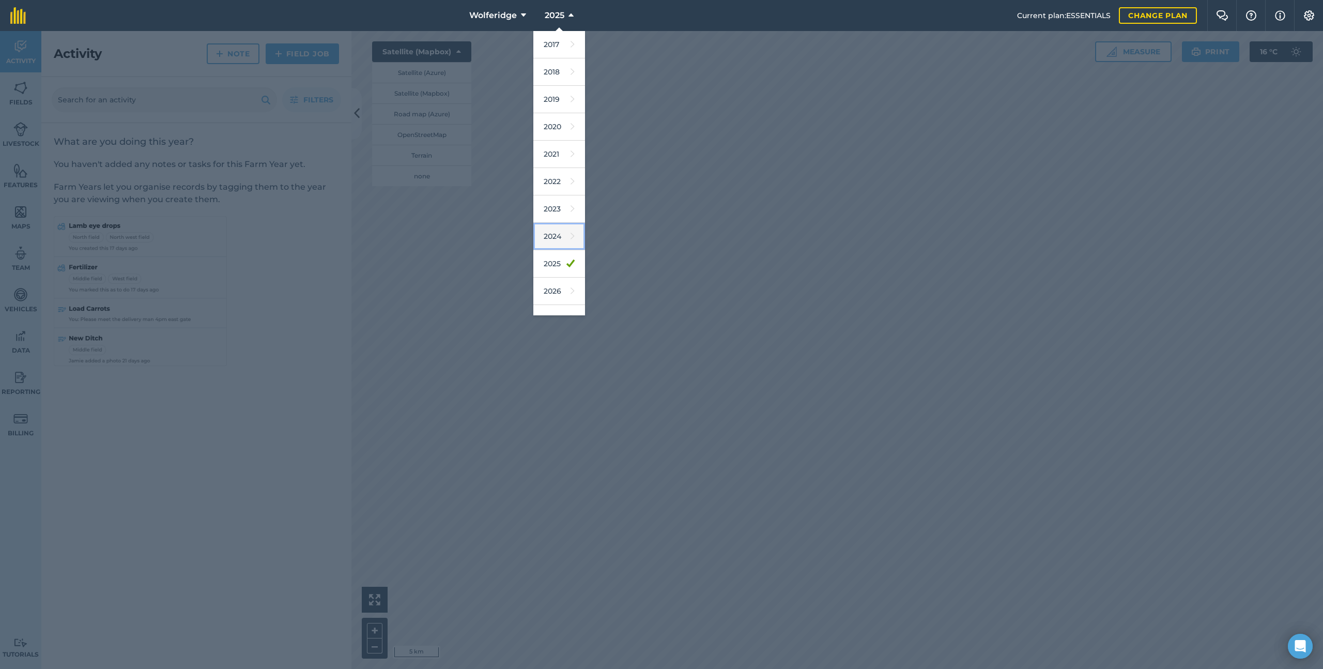
click at [551, 245] on link "2024" at bounding box center [559, 236] width 52 height 27
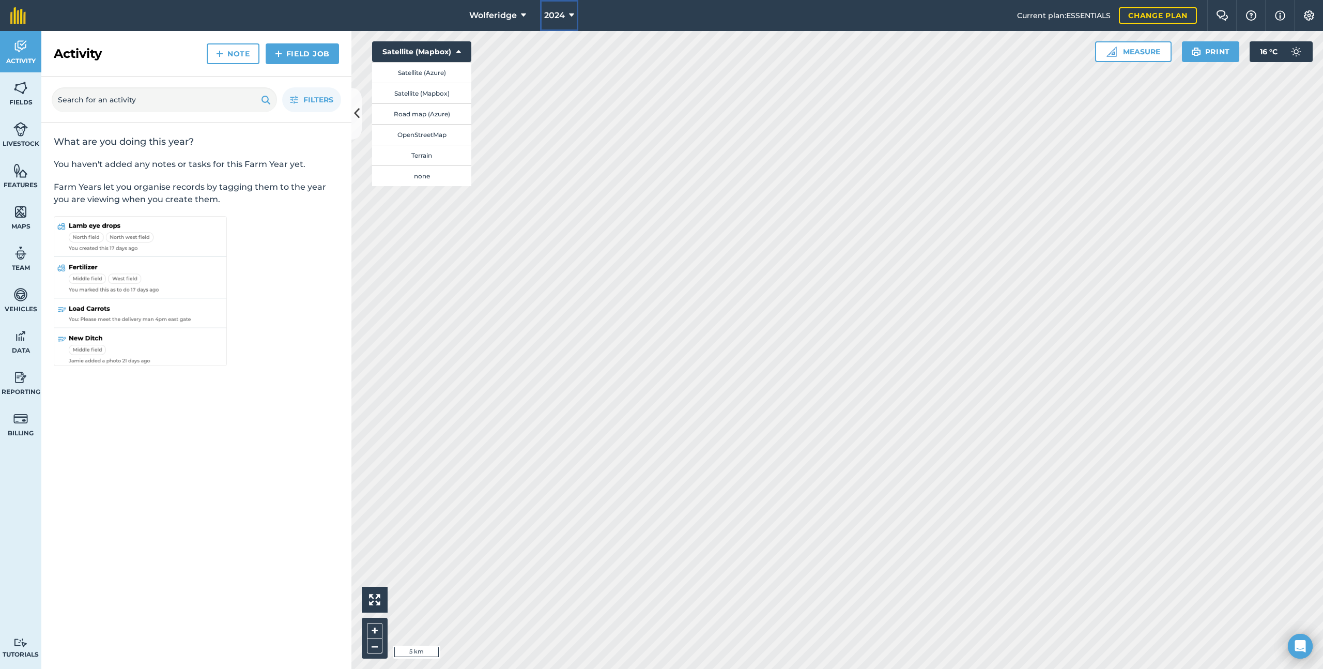
click at [567, 18] on button "2024" at bounding box center [559, 15] width 38 height 31
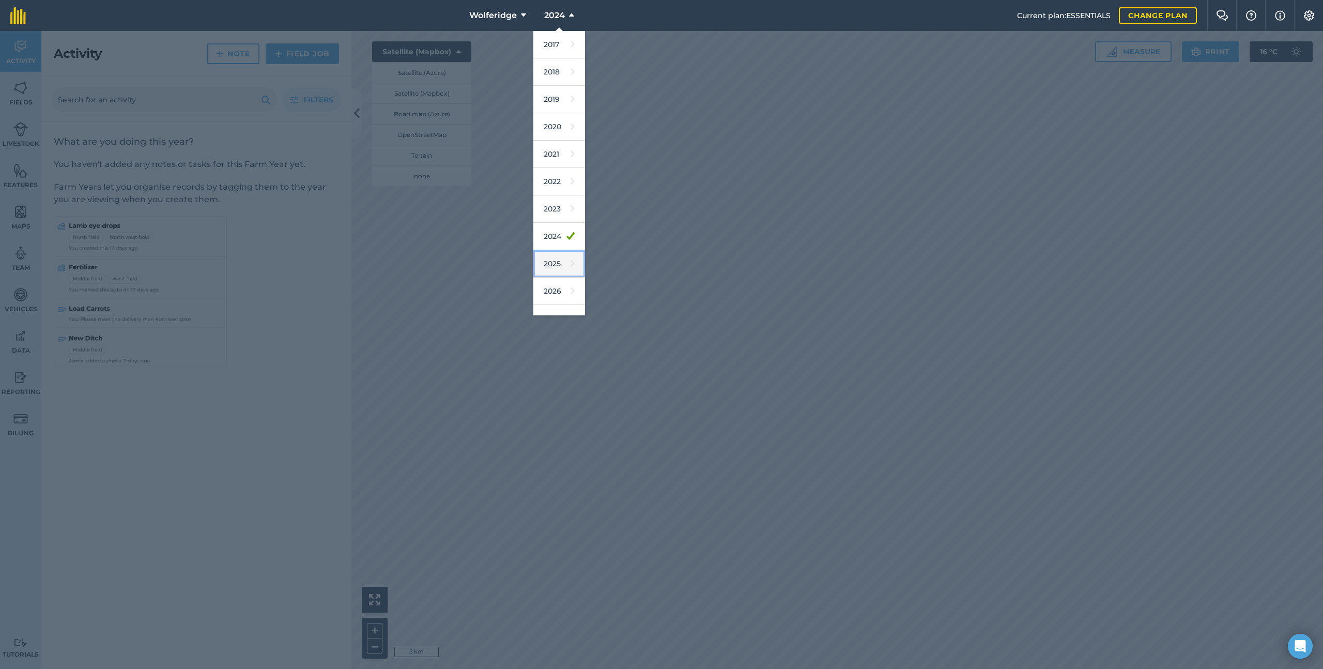
click at [552, 263] on link "2025" at bounding box center [559, 263] width 52 height 27
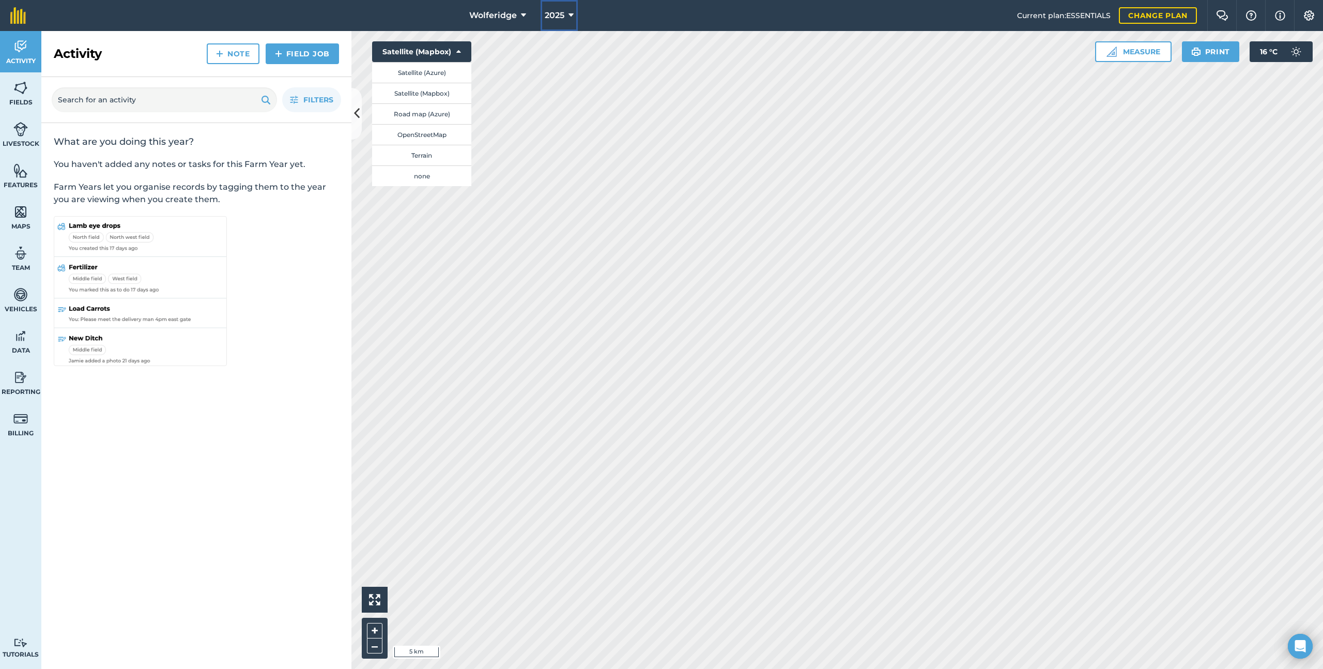
click at [566, 11] on button "2025" at bounding box center [558, 15] width 37 height 31
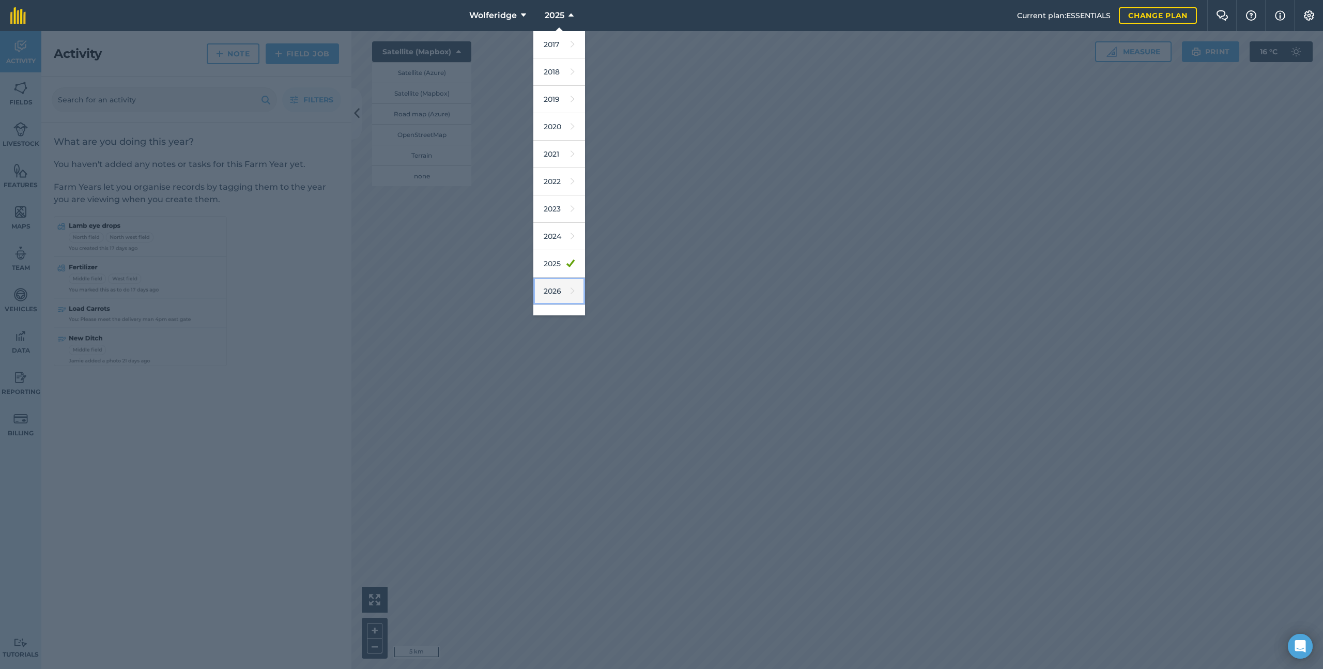
click at [554, 289] on link "2026" at bounding box center [559, 290] width 52 height 27
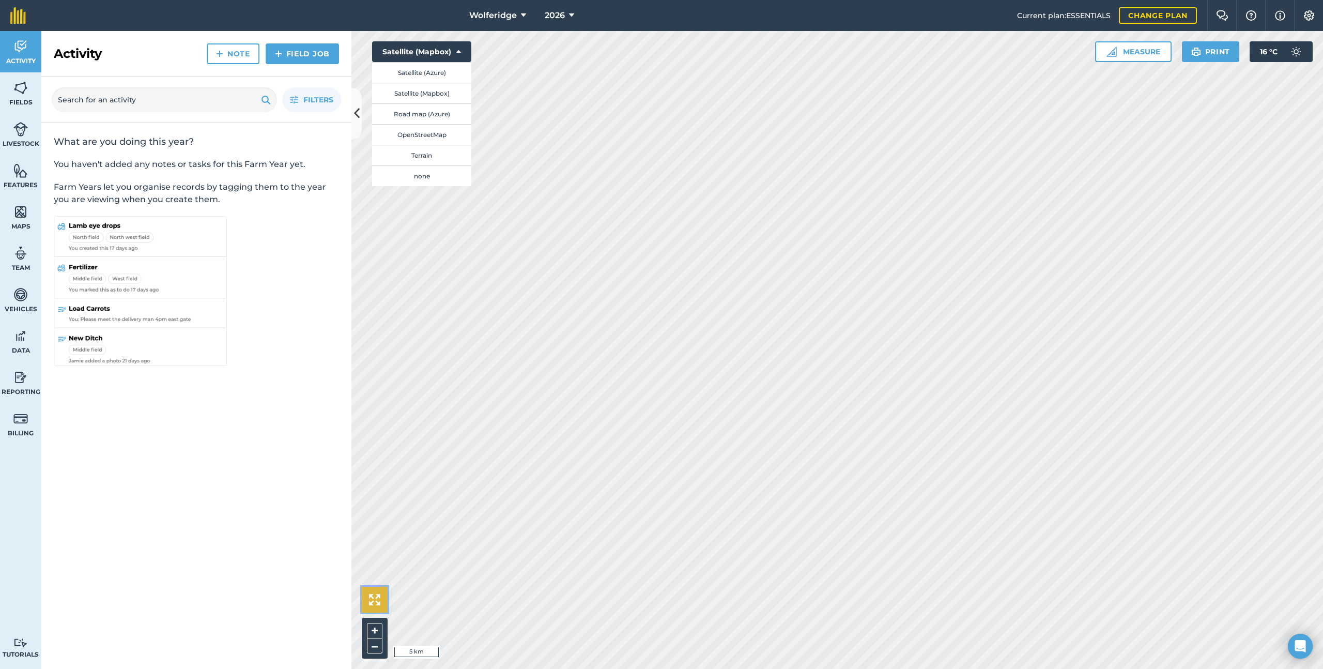
click at [374, 601] on img at bounding box center [374, 599] width 11 height 11
click at [379, 594] on img at bounding box center [374, 599] width 11 height 11
click at [1144, 49] on button "Measure" at bounding box center [1133, 51] width 76 height 21
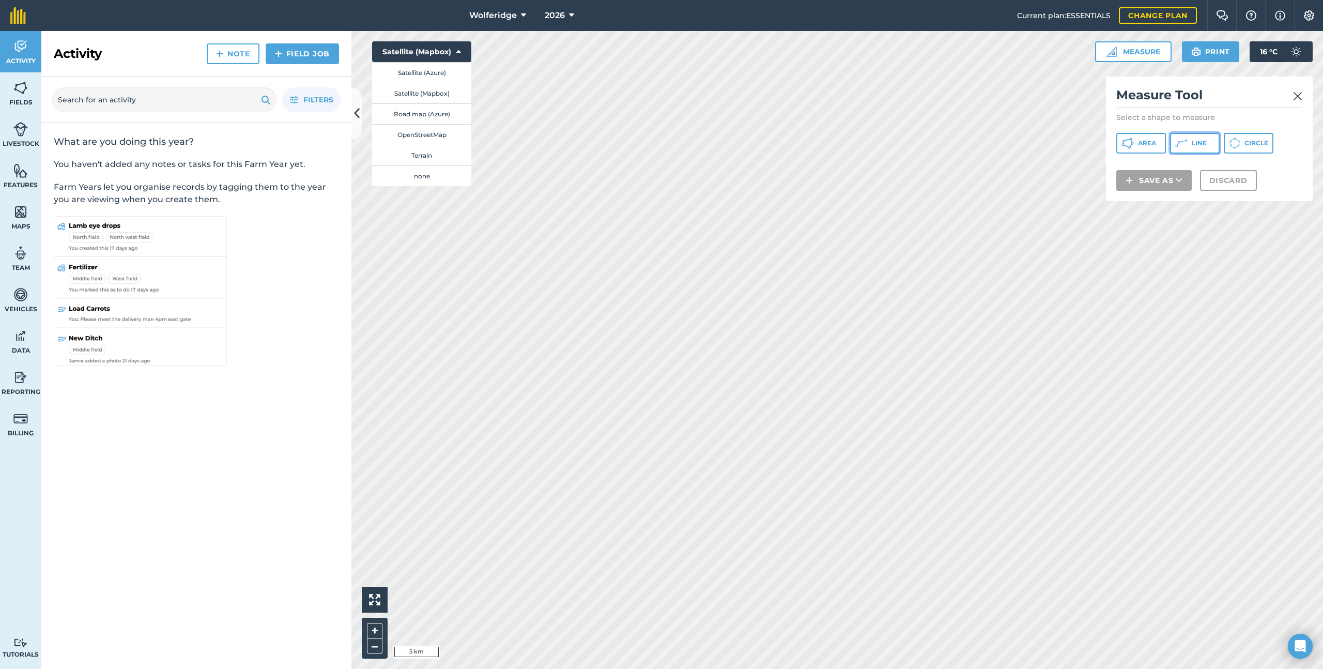
click at [1211, 146] on button "Line" at bounding box center [1195, 143] width 50 height 21
click at [1234, 190] on button "Discard" at bounding box center [1228, 193] width 57 height 21
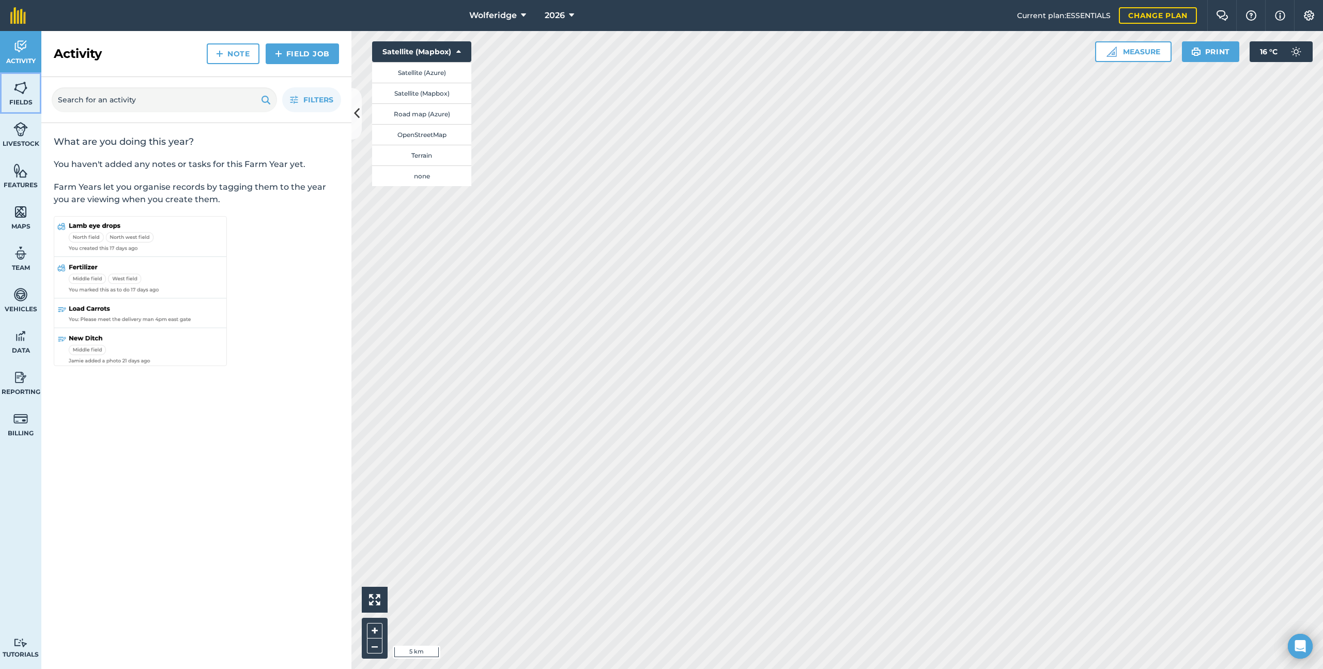
click at [37, 87] on link "Fields" at bounding box center [20, 92] width 41 height 41
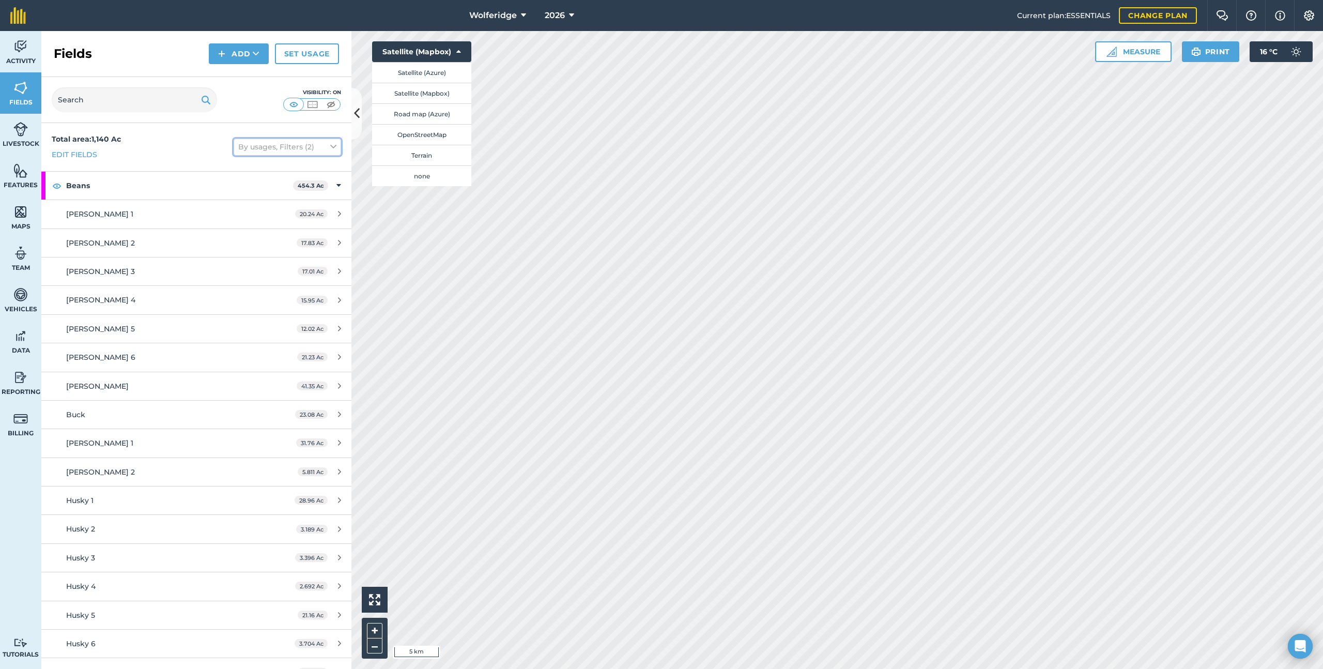
click at [299, 153] on button "By usages, Filters (2)" at bounding box center [287, 146] width 107 height 17
click at [285, 181] on label "A-Z" at bounding box center [287, 183] width 98 height 7
radio input "true"
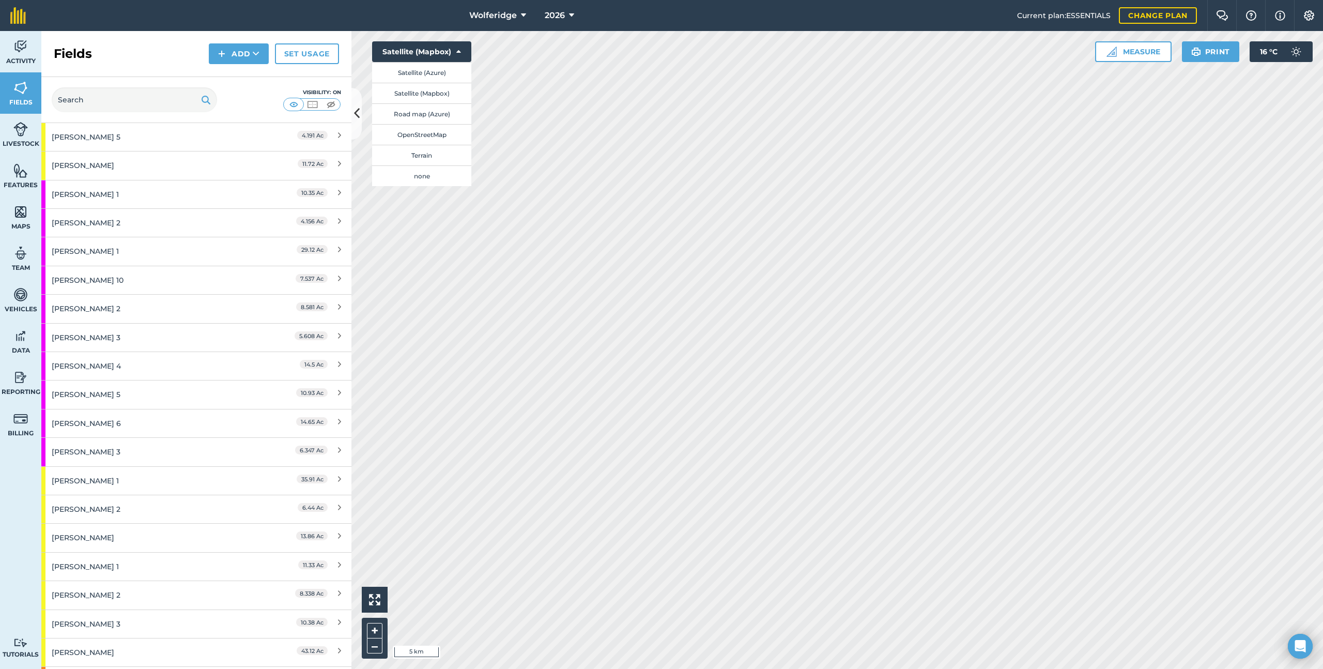
scroll to position [1453, 0]
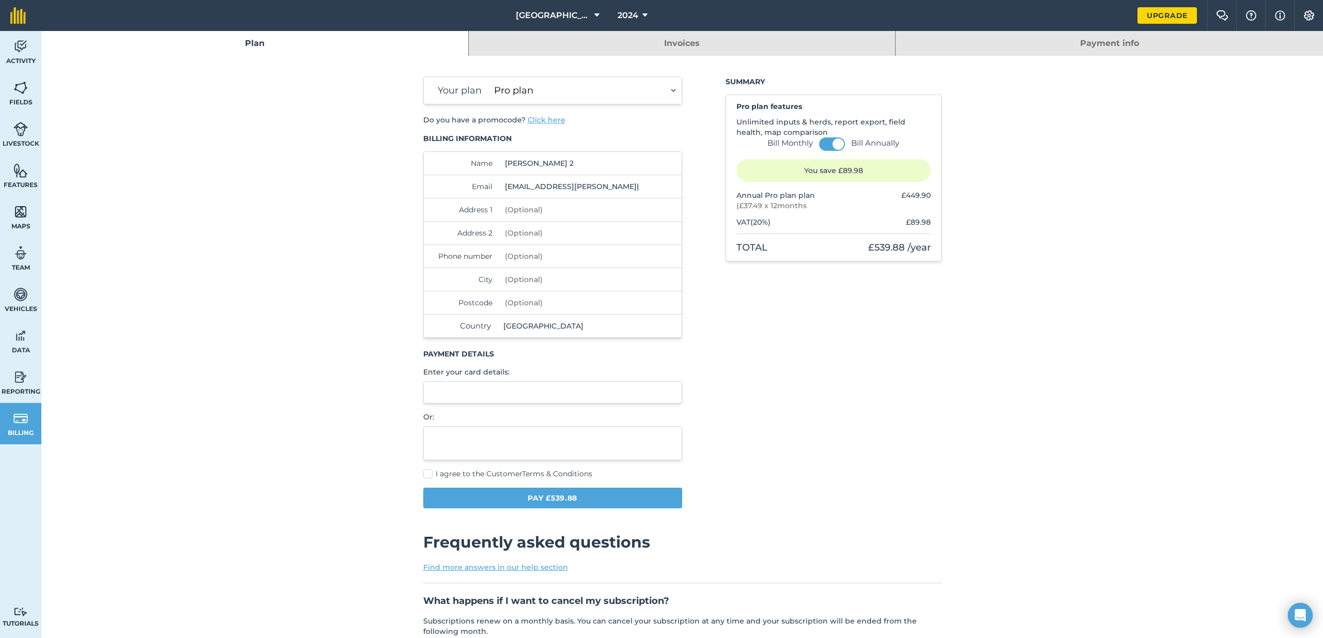
select select "c333f8ae-3c08-4337-b93a-84218057e287"
click at [12, 91] on link "Fields" at bounding box center [20, 92] width 41 height 41
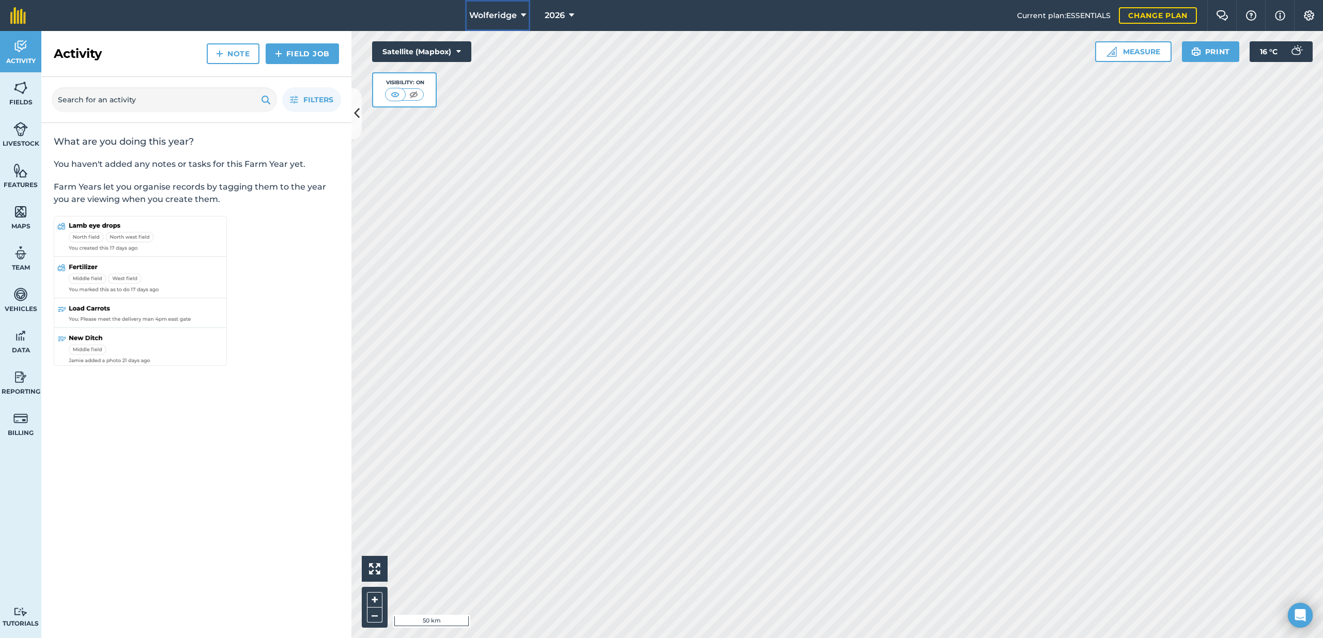
click at [511, 11] on span "Wolferidge" at bounding box center [493, 15] width 48 height 12
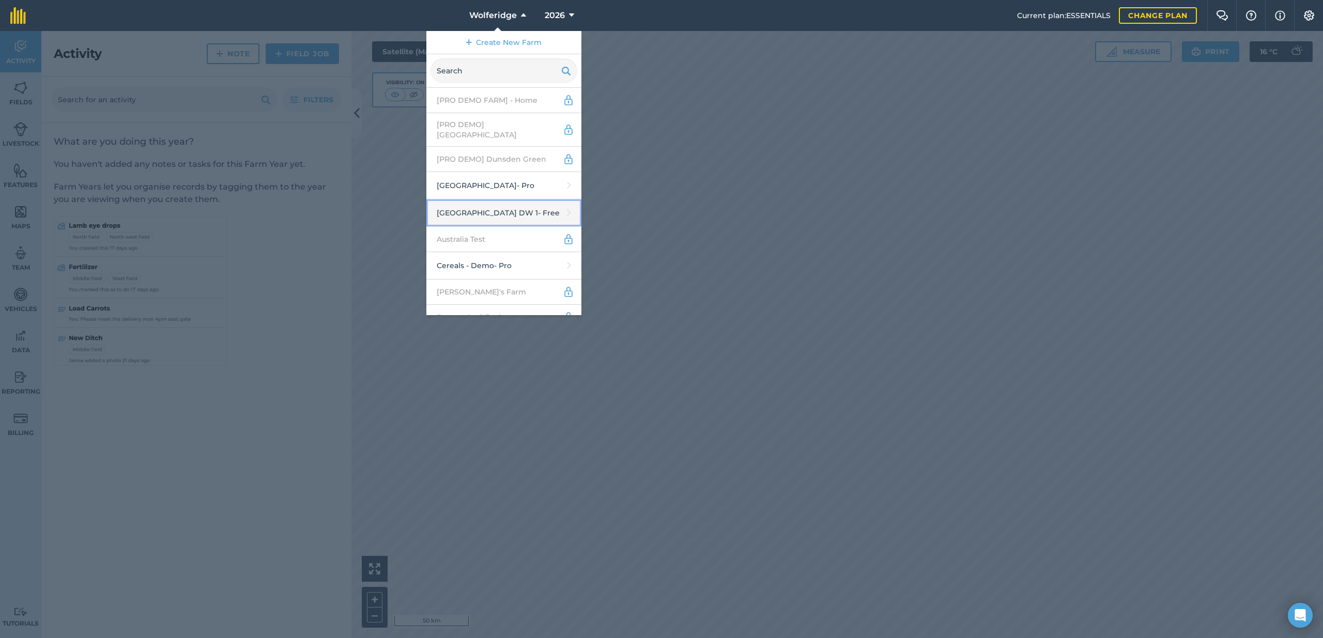
click at [505, 201] on link "[GEOGRAPHIC_DATA] DW 1 - Free" at bounding box center [503, 212] width 155 height 27
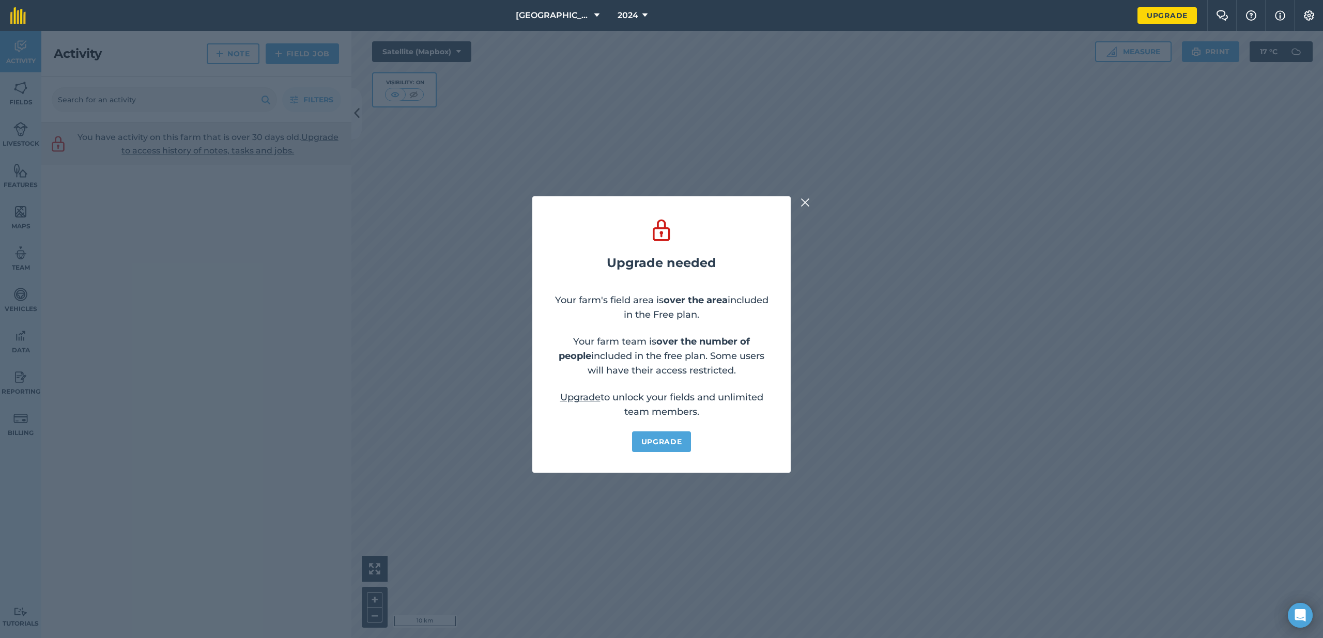
click at [808, 204] on img at bounding box center [804, 202] width 9 height 12
click at [802, 203] on img at bounding box center [804, 202] width 9 height 12
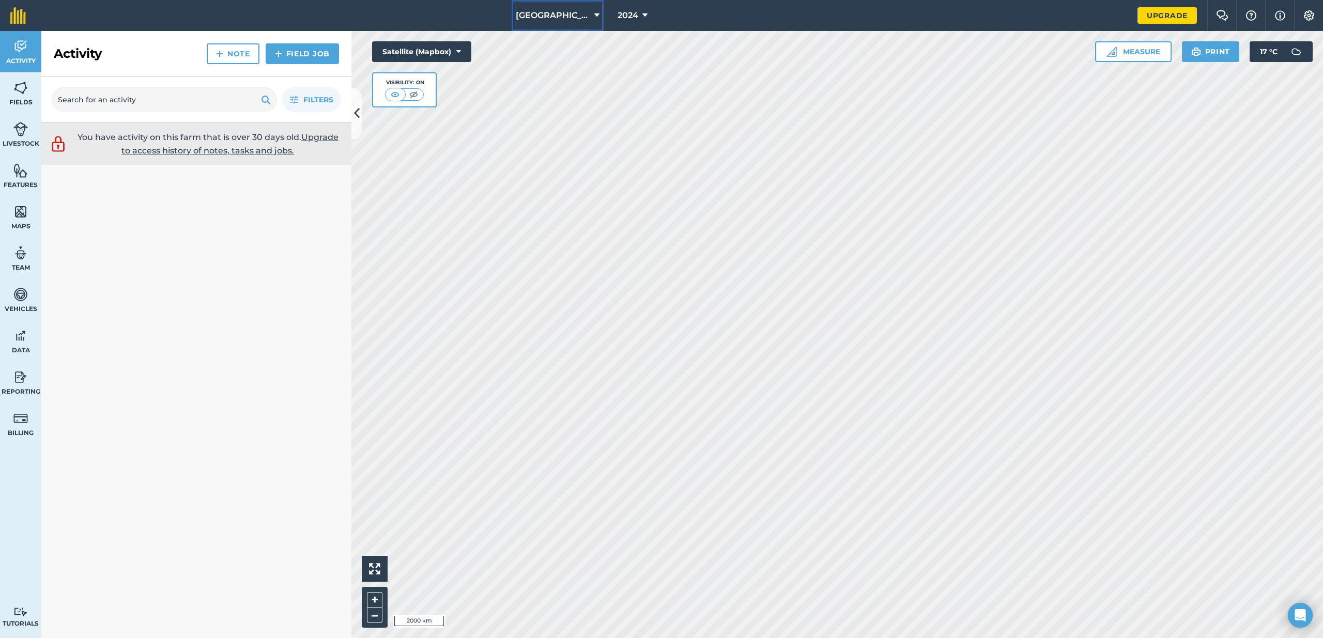
click at [555, 14] on span "[GEOGRAPHIC_DATA] DW 1" at bounding box center [553, 15] width 74 height 12
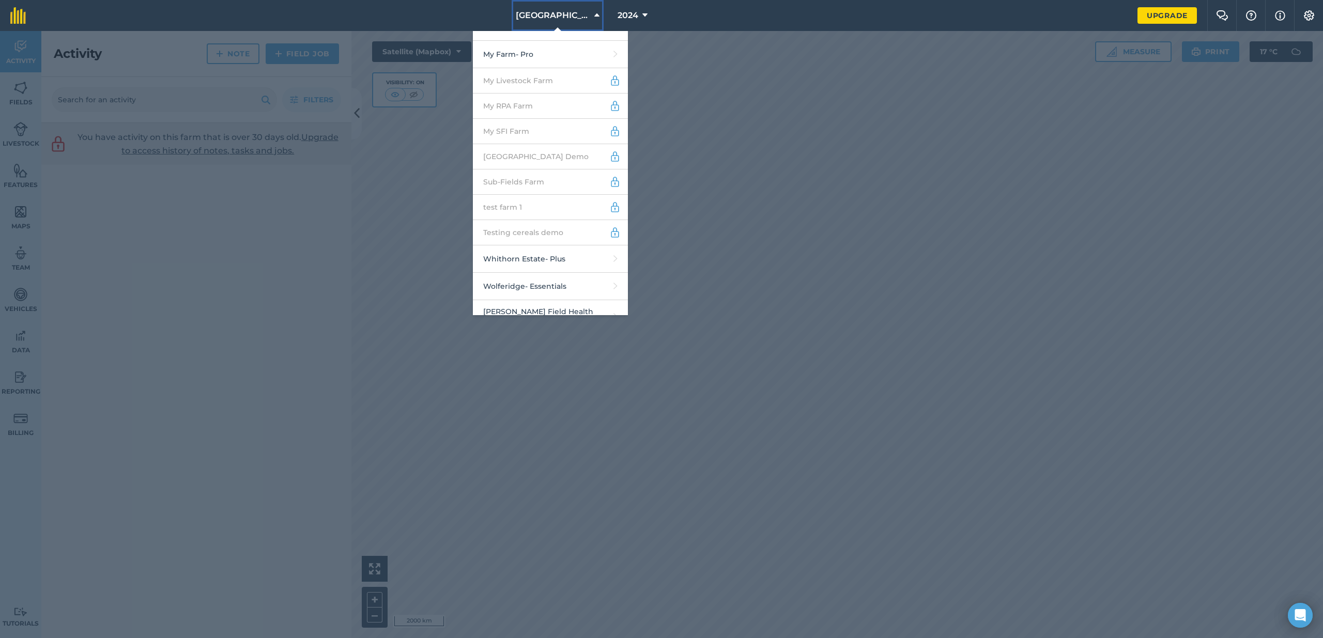
scroll to position [376, 0]
click at [534, 269] on link "Wolferidge - Essentials" at bounding box center [550, 282] width 155 height 27
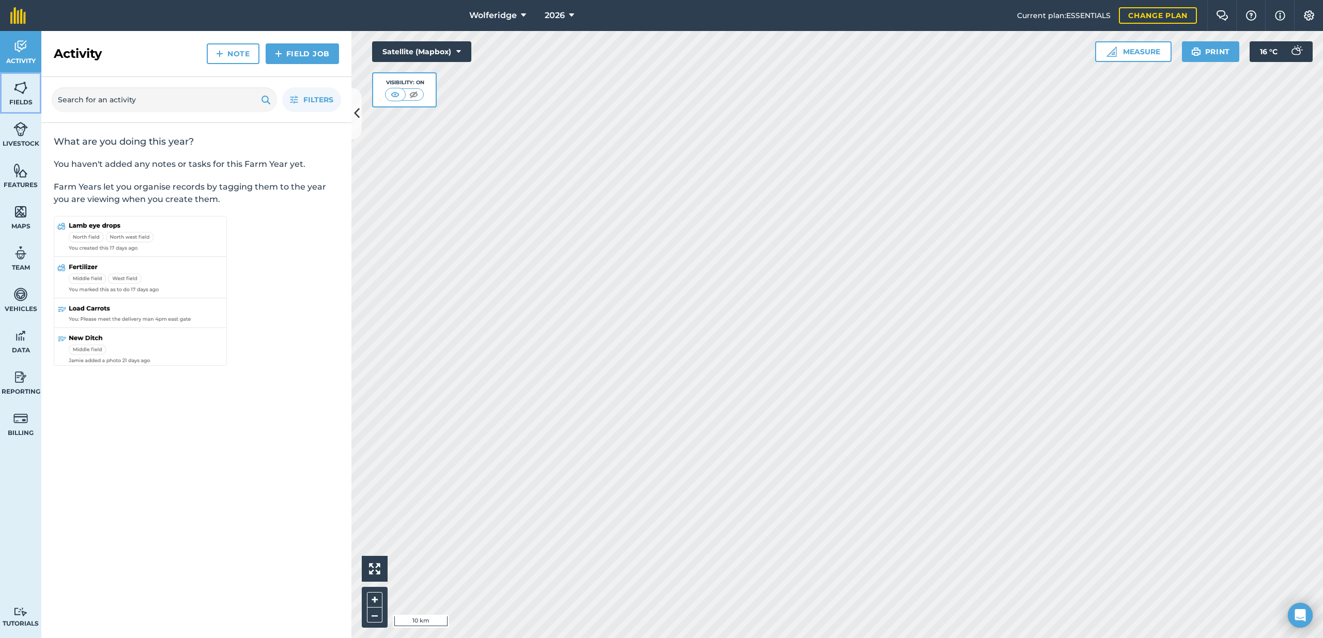
click at [13, 95] on img at bounding box center [20, 87] width 14 height 15
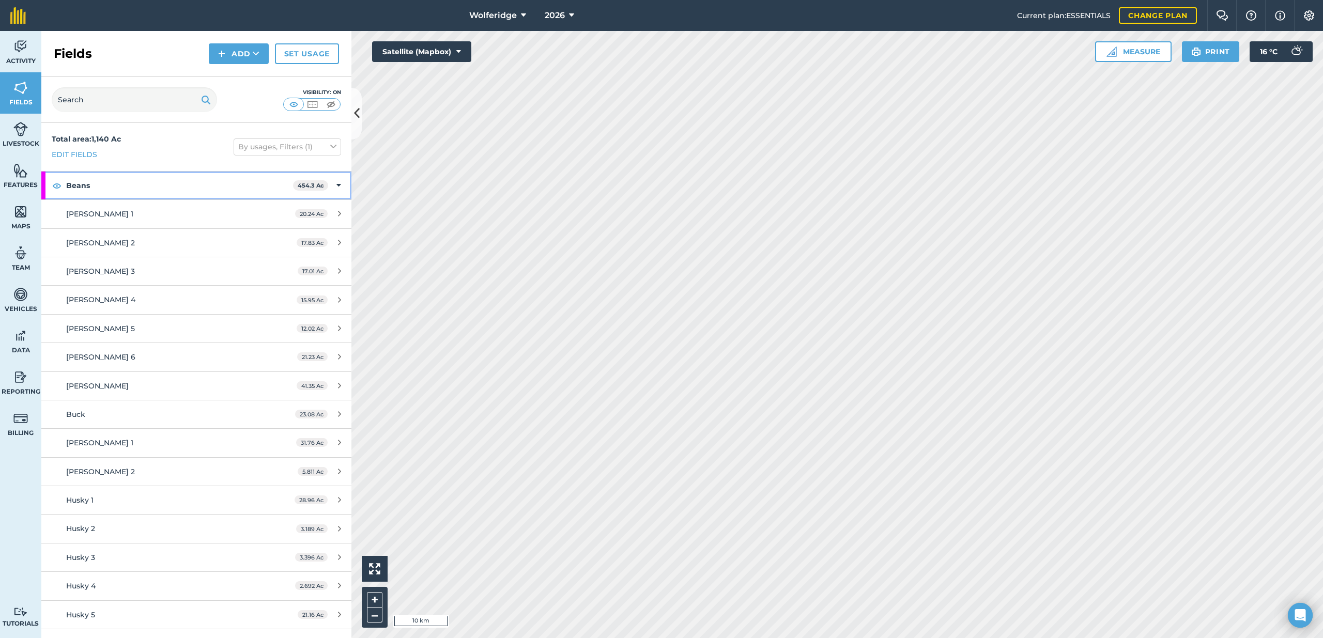
click at [251, 183] on strong "Beans" at bounding box center [179, 186] width 227 height 28
click at [238, 214] on strong "Corn" at bounding box center [180, 214] width 229 height 28
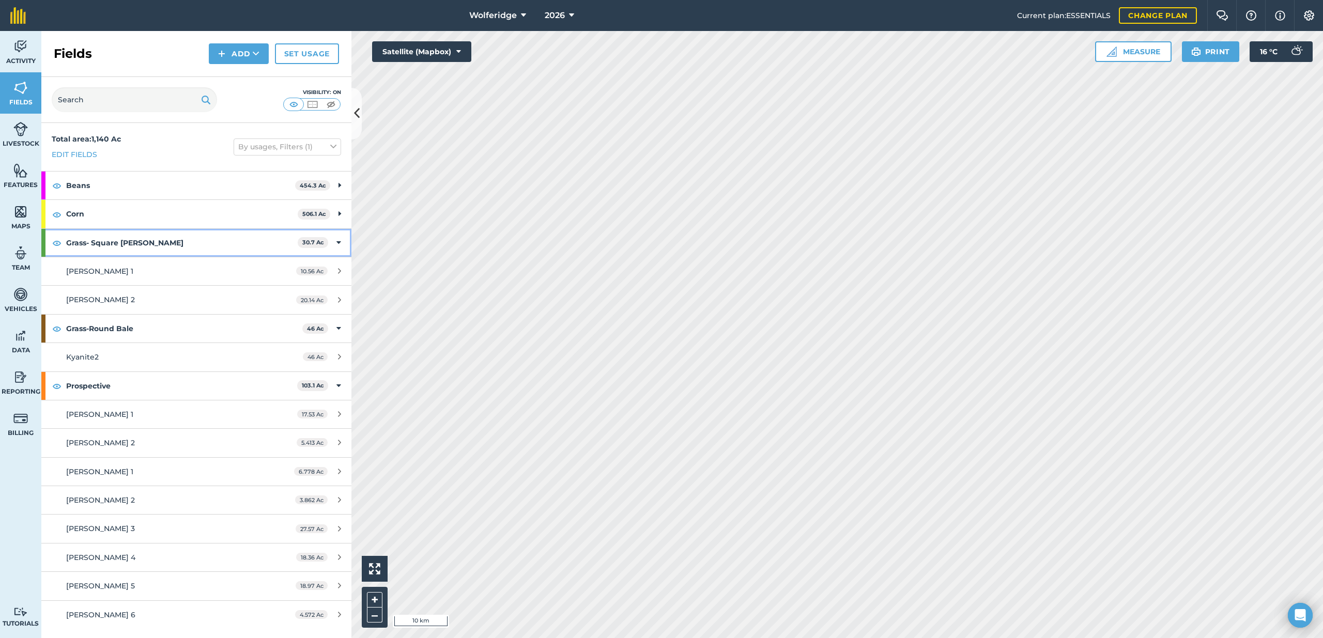
click at [231, 241] on strong "Grass- Square [PERSON_NAME]" at bounding box center [181, 243] width 231 height 28
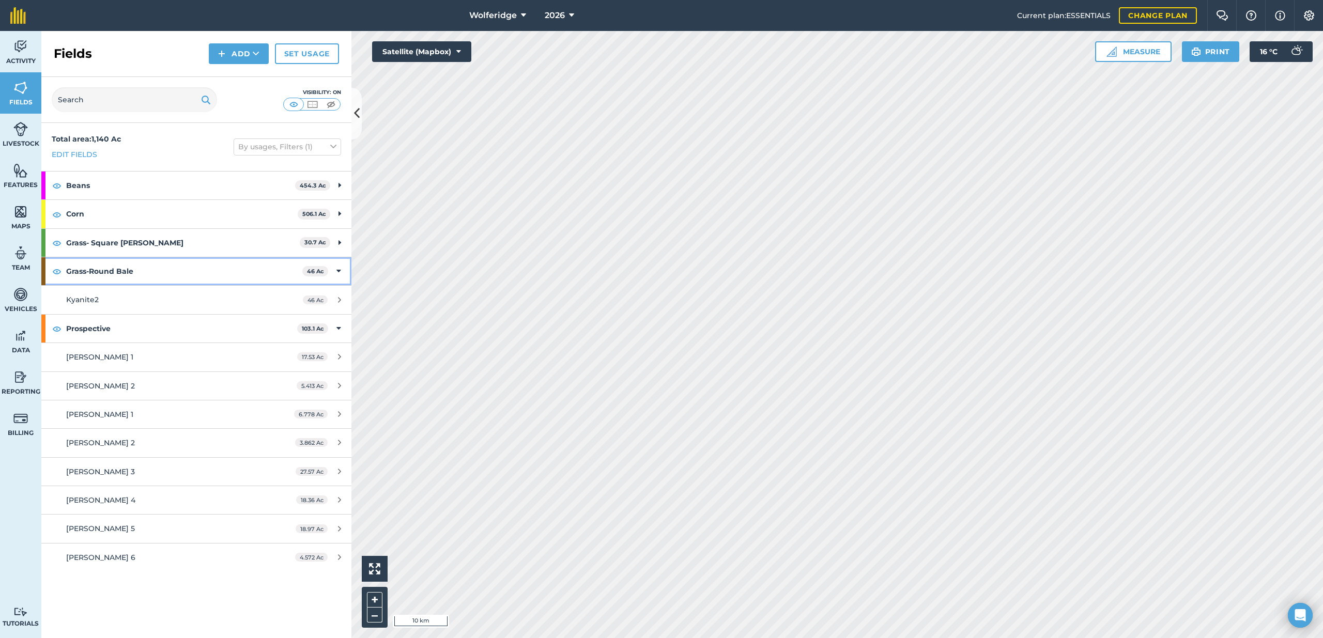
click at [216, 272] on strong "Grass-Round Bale" at bounding box center [184, 271] width 236 height 28
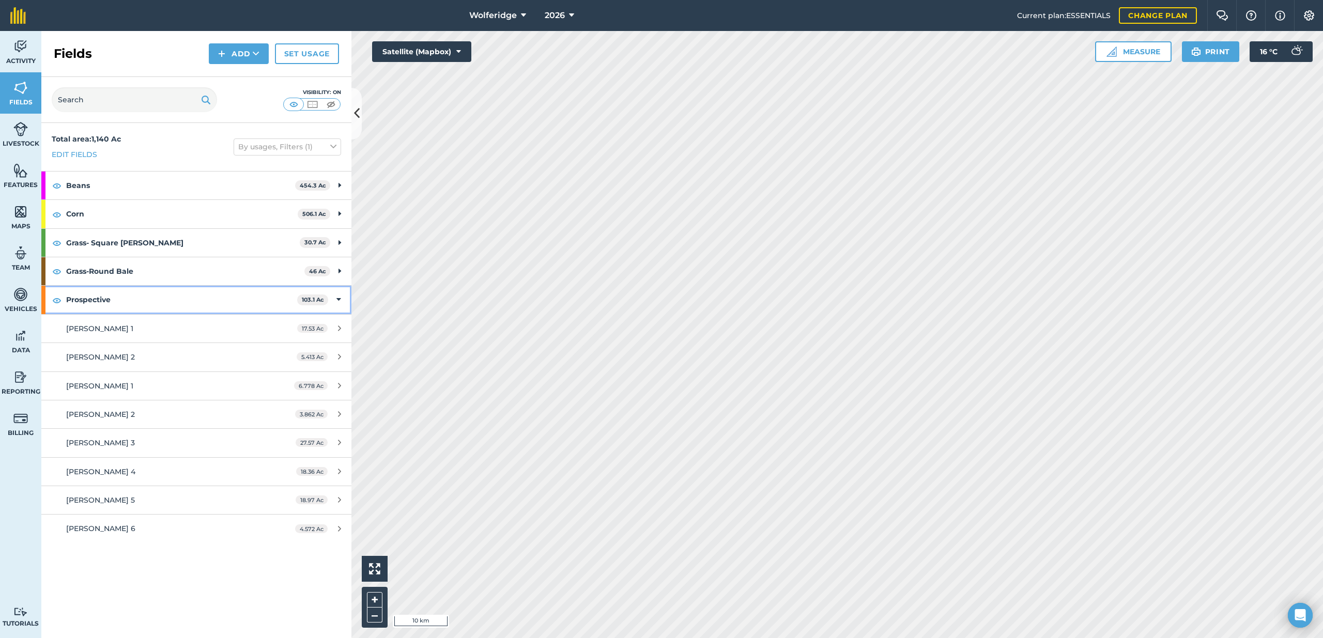
click at [204, 298] on strong "Prospective" at bounding box center [181, 300] width 231 height 28
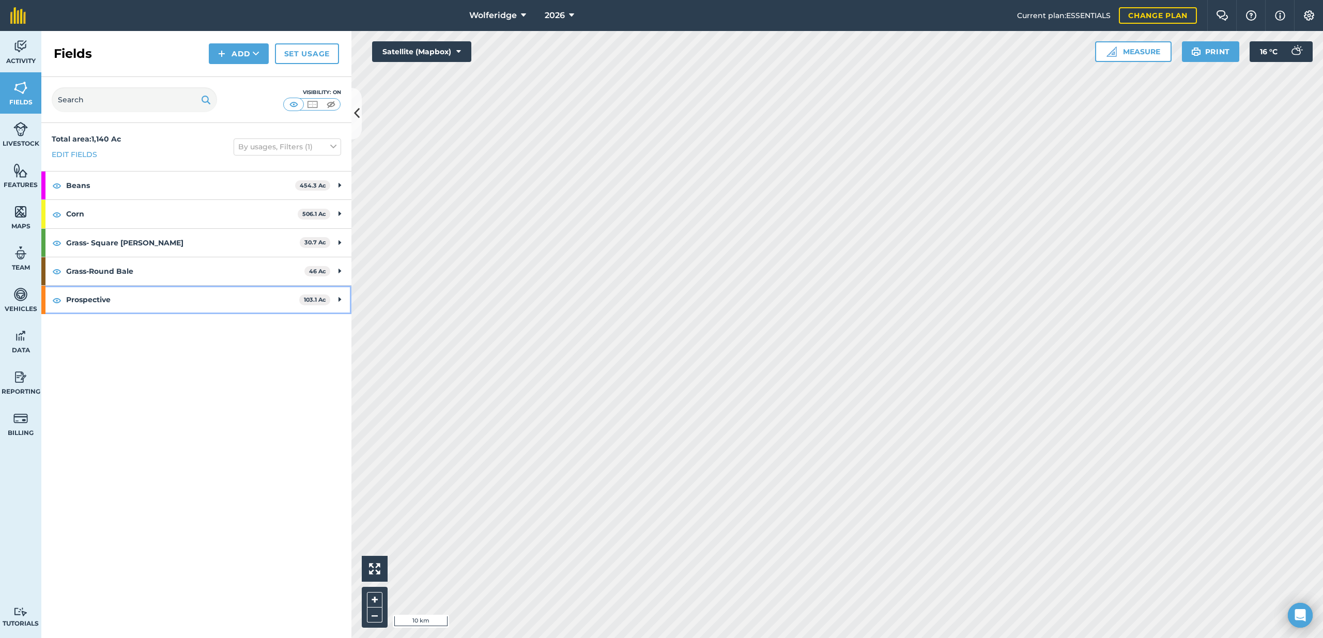
click at [204, 298] on strong "Prospective" at bounding box center [182, 300] width 233 height 28
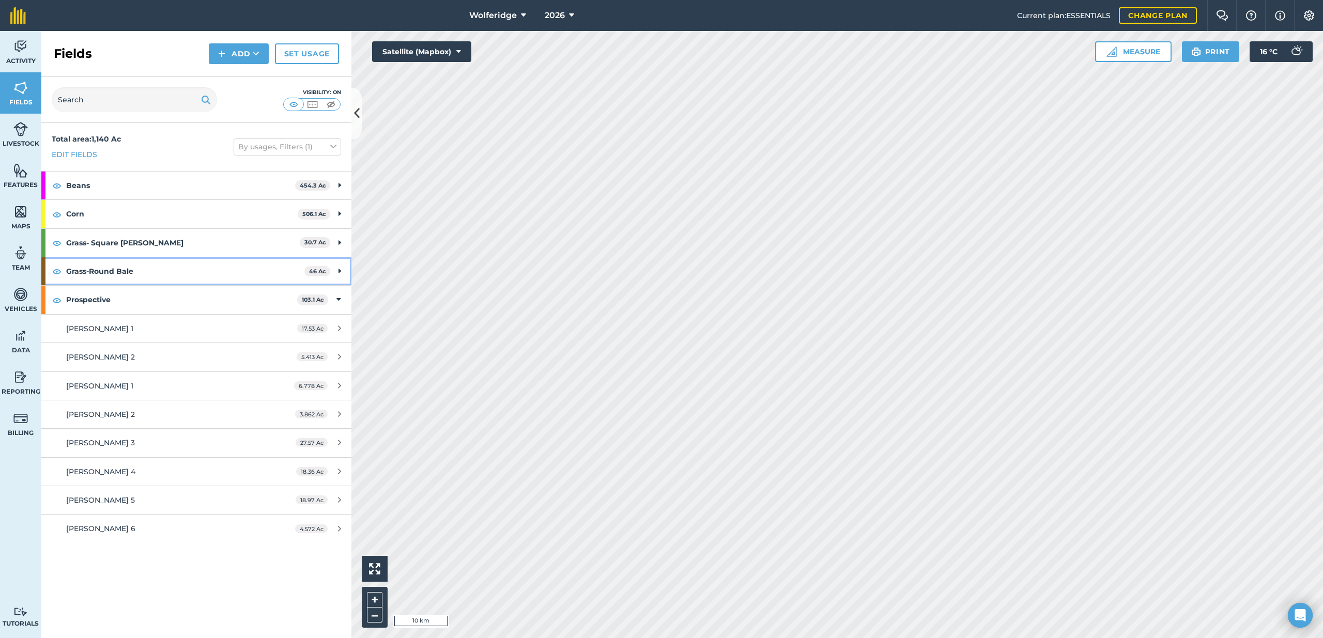
click at [174, 271] on strong "Grass-Round Bale" at bounding box center [185, 271] width 238 height 28
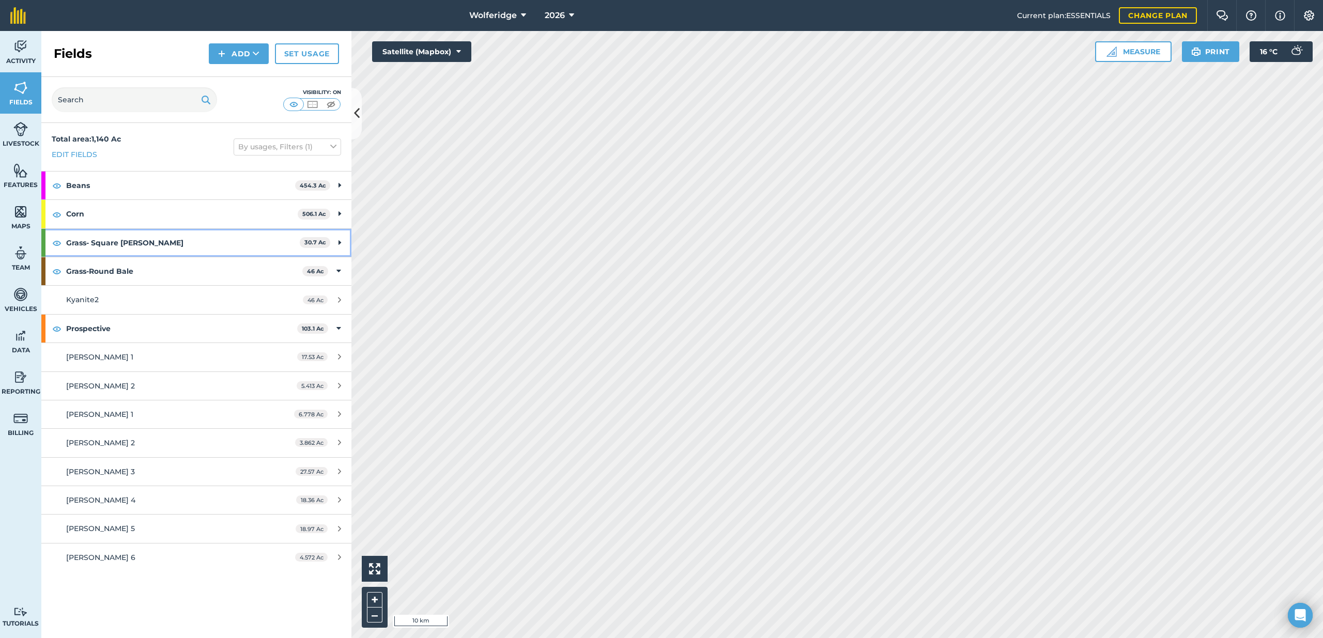
click at [179, 232] on strong "Grass- Square [PERSON_NAME]" at bounding box center [183, 243] width 234 height 28
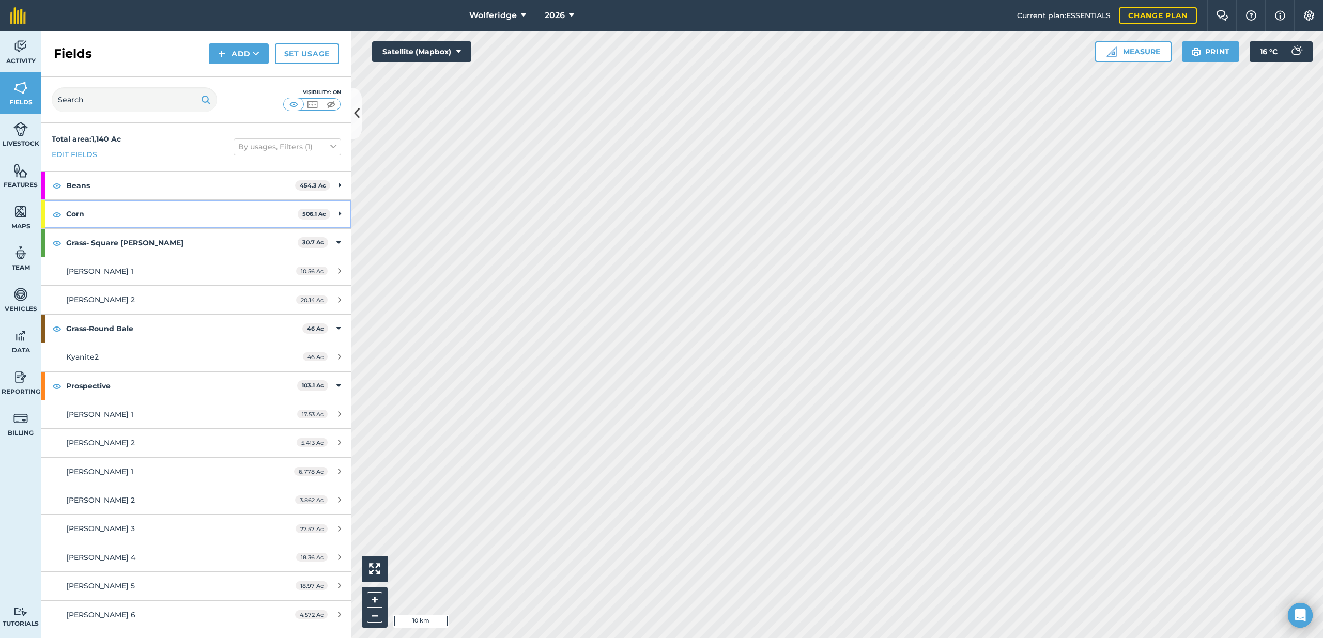
click at [180, 203] on strong "Corn" at bounding box center [181, 214] width 231 height 28
click at [180, 181] on strong "Beans" at bounding box center [180, 186] width 229 height 28
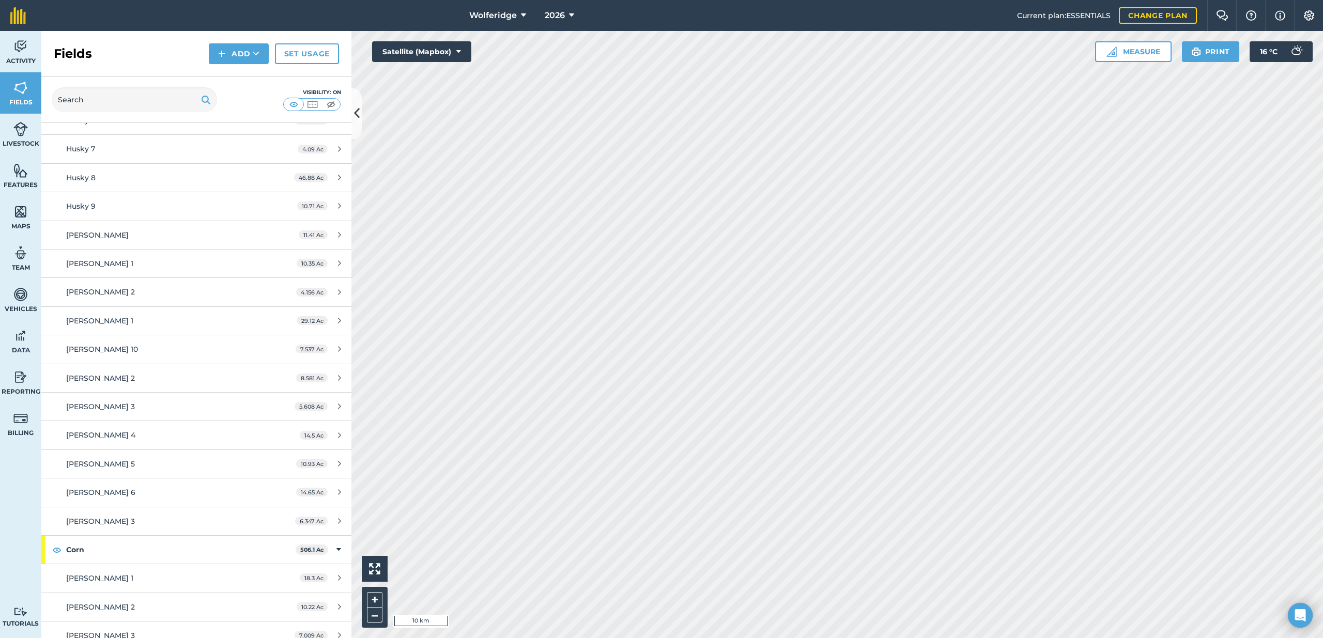
scroll to position [516, 0]
